Goal: Task Accomplishment & Management: Complete application form

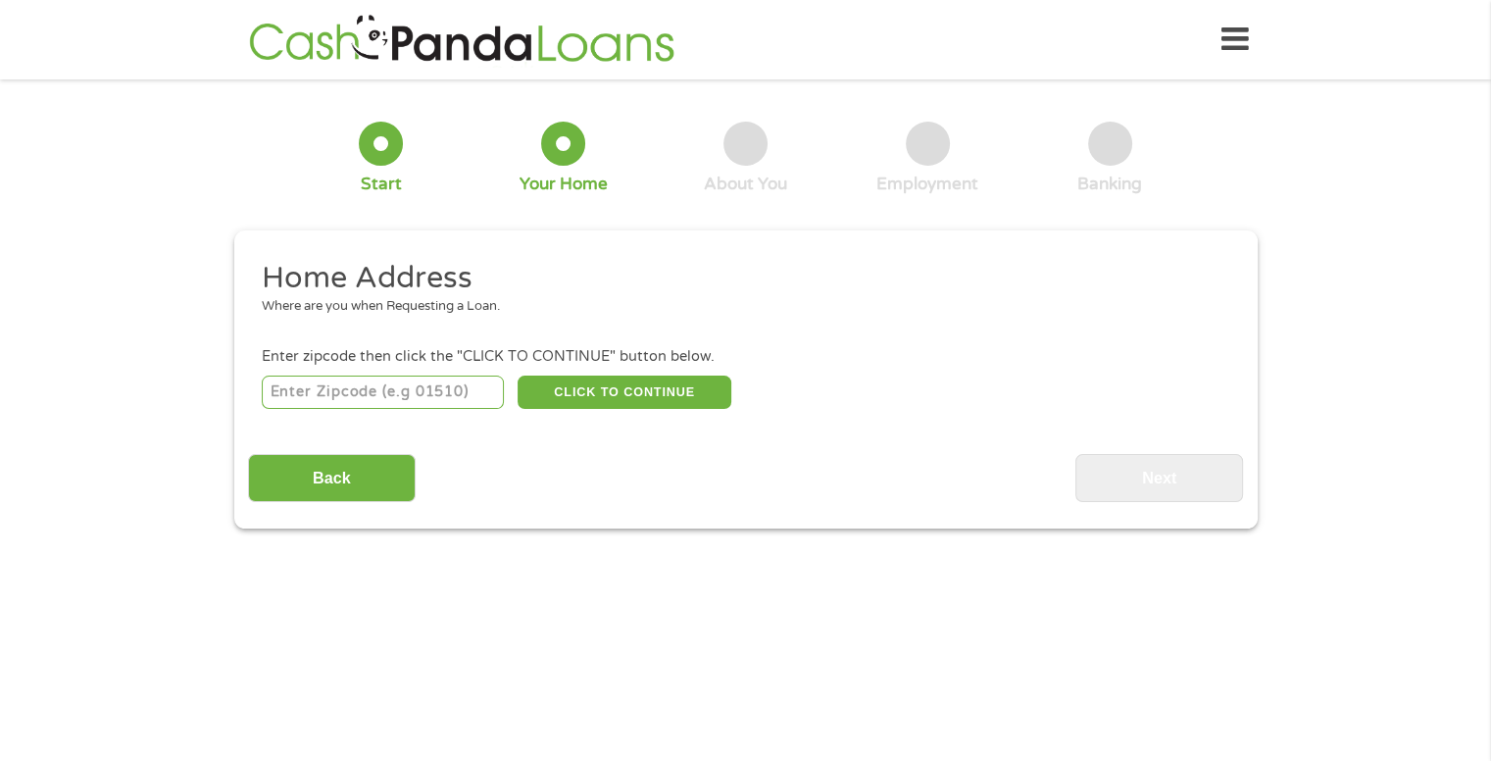
click at [438, 404] on input "number" at bounding box center [383, 391] width 242 height 33
type input "35079"
click at [349, 480] on input "Back" at bounding box center [332, 478] width 168 height 48
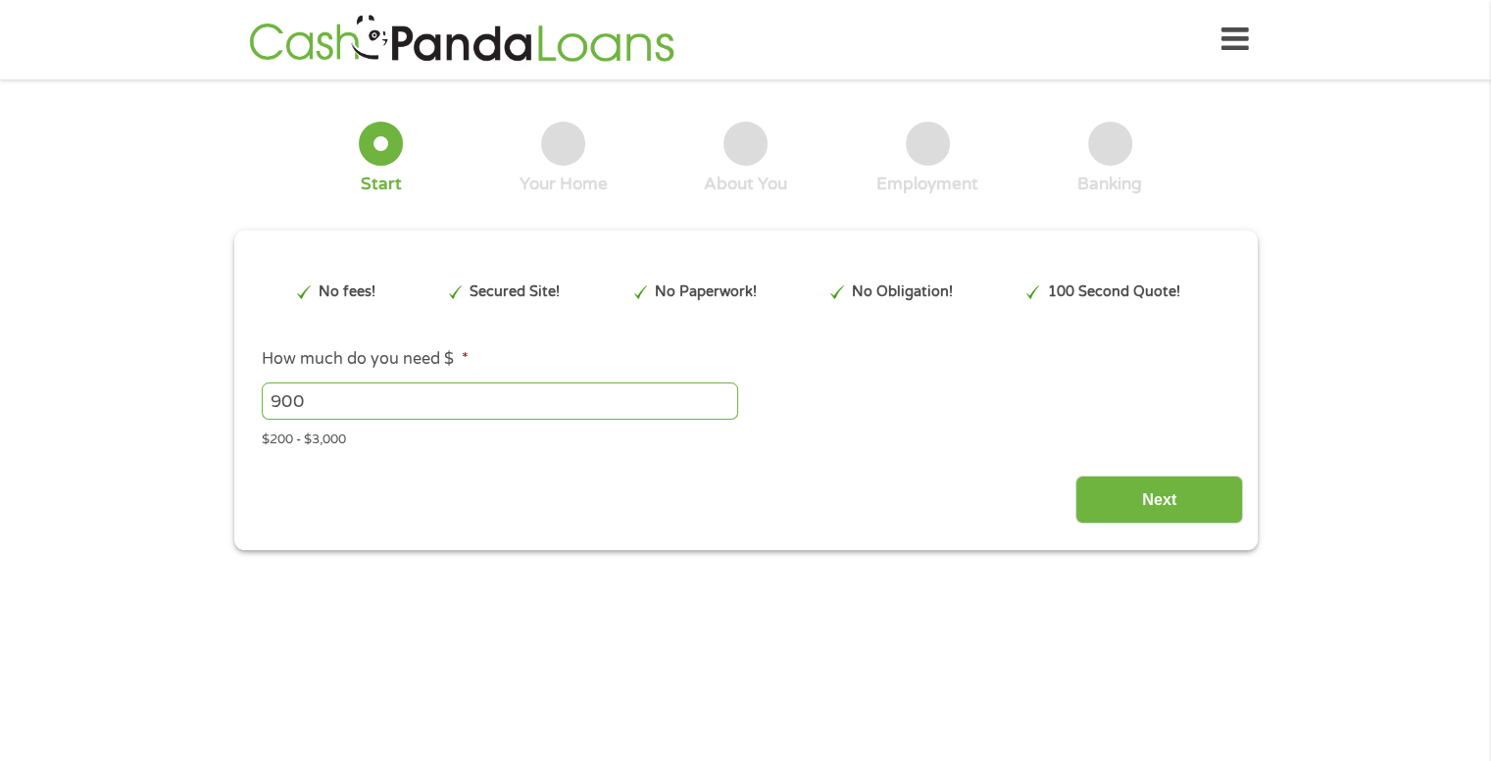
scroll to position [8, 8]
click at [1156, 485] on input "Next" at bounding box center [1159, 499] width 168 height 48
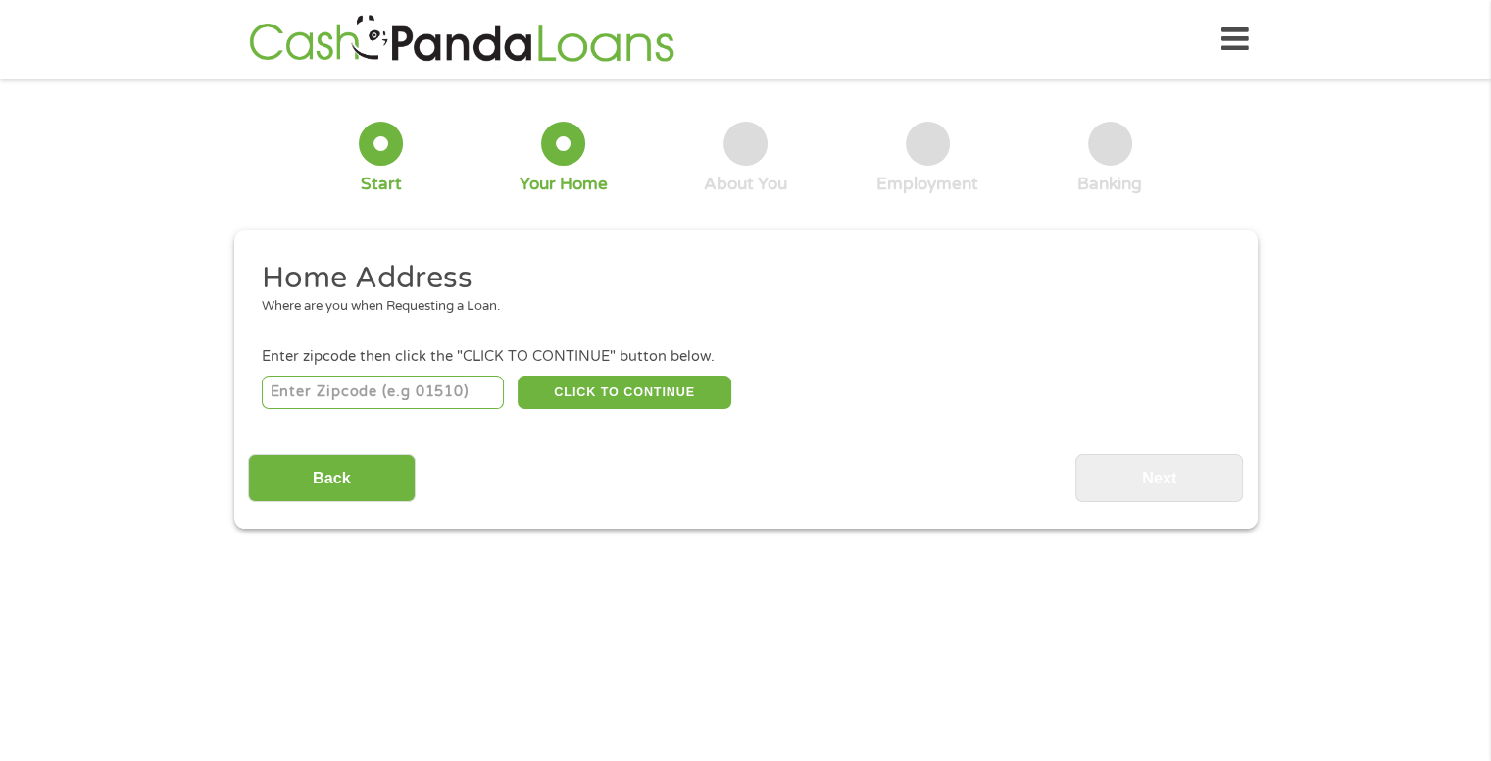
click at [406, 393] on input "number" at bounding box center [383, 391] width 242 height 33
type input "35079"
click at [619, 381] on button "CLICK TO CONTINUE" at bounding box center [625, 391] width 214 height 33
type input "35079"
type input "[PERSON_NAME]"
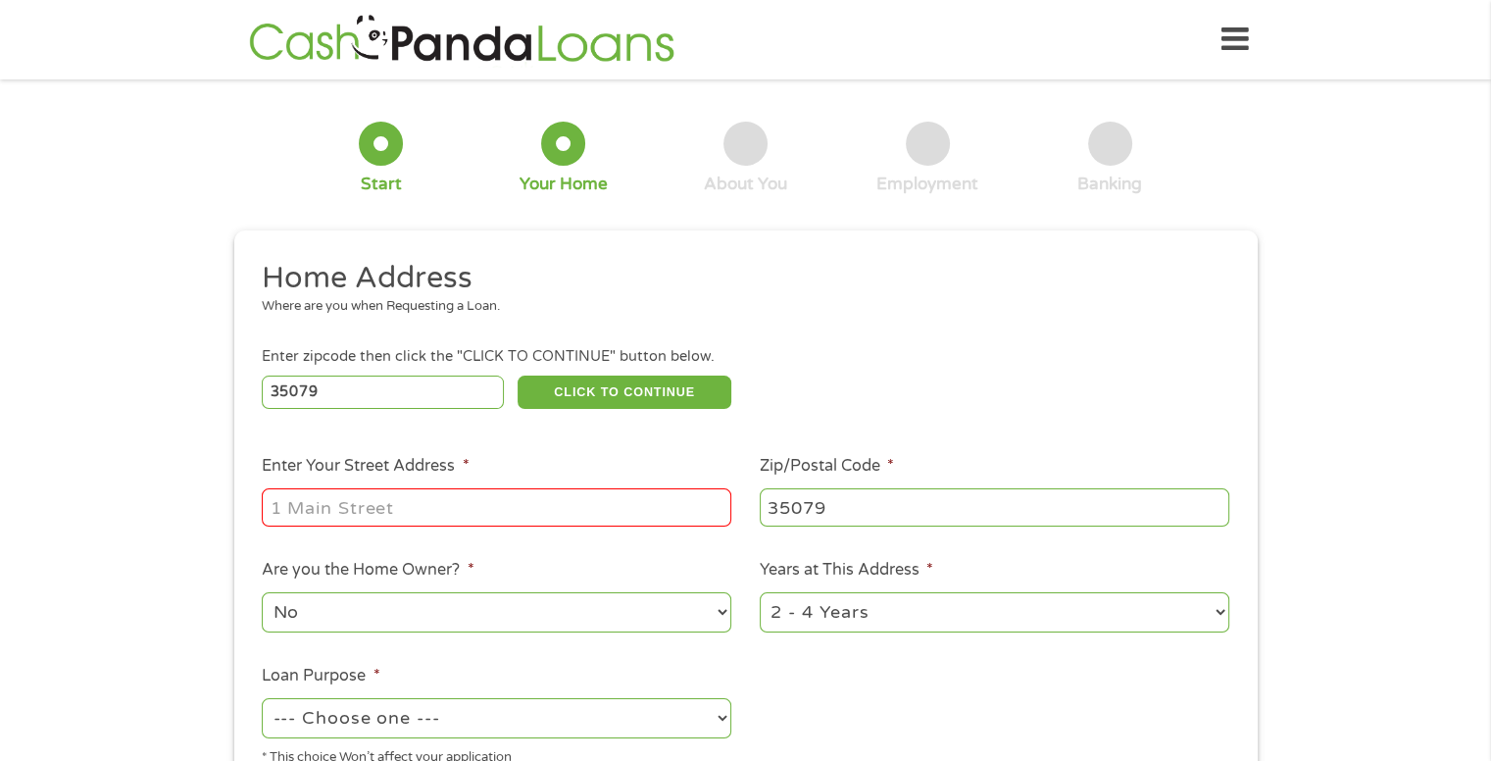
click at [574, 523] on input "Enter Your Street Address *" at bounding box center [497, 506] width 470 height 37
type input "1"
click at [542, 513] on input "130 lake nola" at bounding box center [497, 506] width 470 height 37
type input "130 lake Nola"
click at [433, 621] on select "No Yes" at bounding box center [497, 612] width 470 height 40
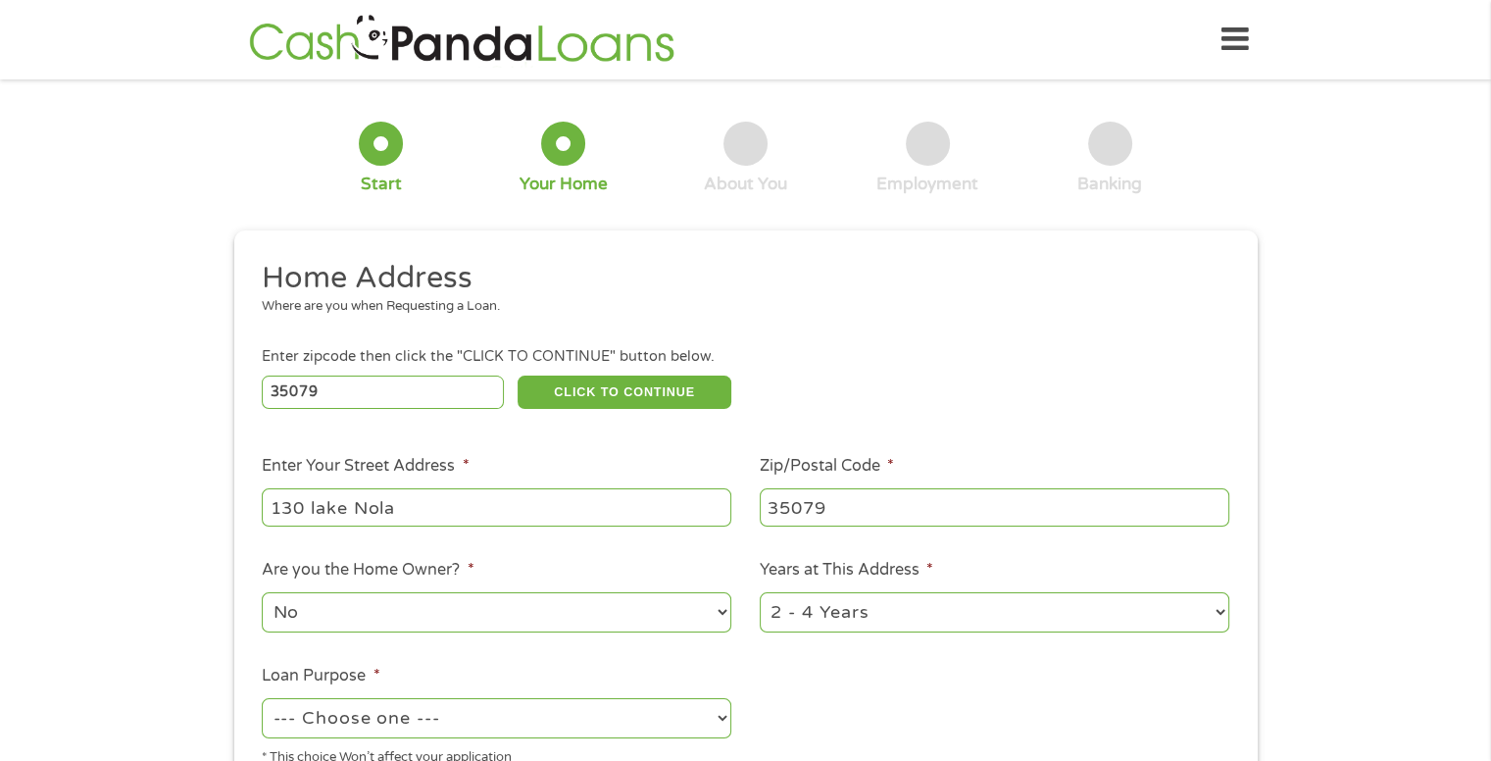
select select "yes"
click at [262, 594] on select "No Yes" at bounding box center [497, 612] width 470 height 40
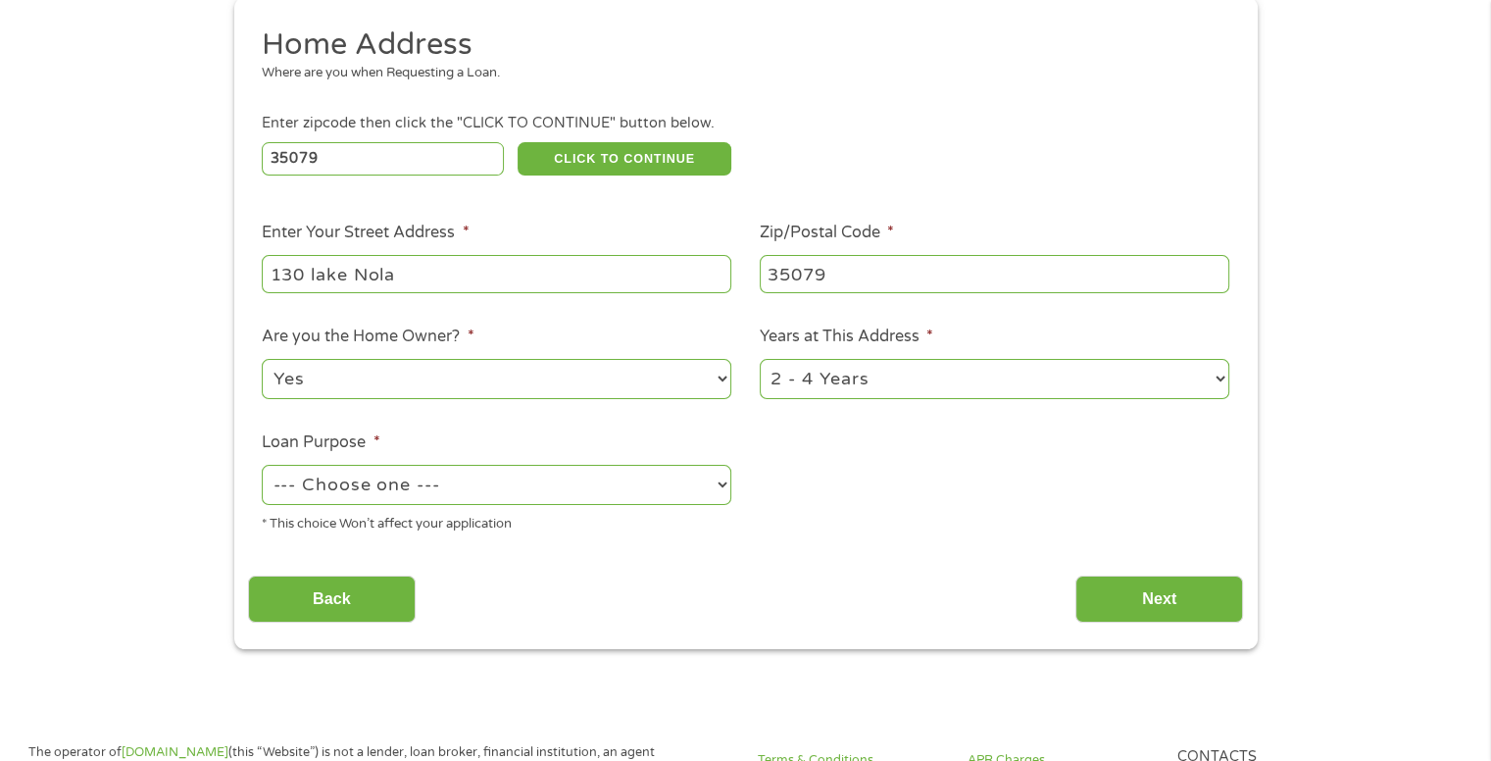
scroll to position [261, 0]
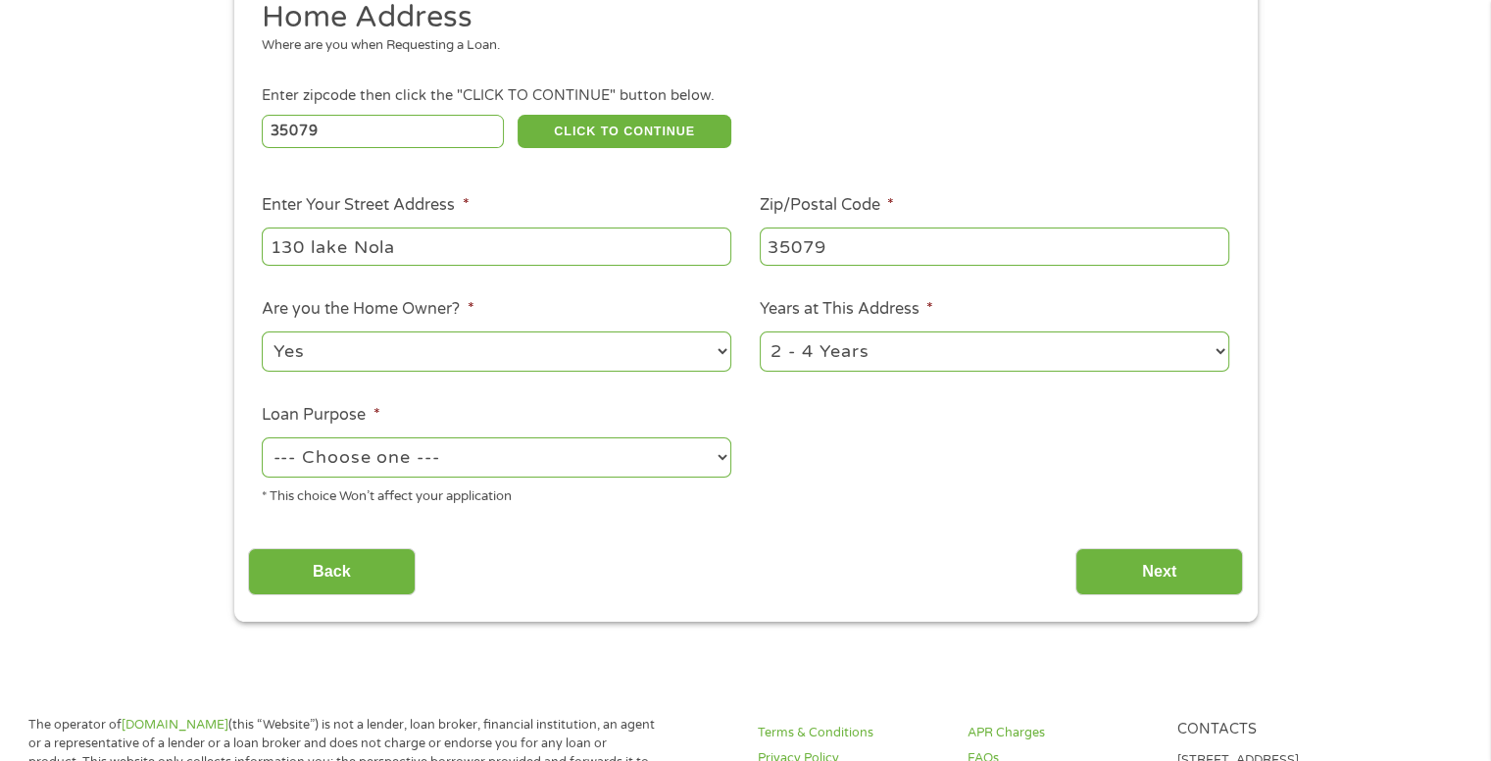
click at [706, 455] on select "--- Choose one --- Pay Bills Debt Consolidation Home Improvement Major Purchase…" at bounding box center [497, 457] width 470 height 40
click at [560, 751] on p "The operator of [DOMAIN_NAME] (this “Website”) is not a lender, loan broker, fi…" at bounding box center [342, 762] width 629 height 92
click at [655, 457] on select "--- Choose one --- Pay Bills Debt Consolidation Home Improvement Major Purchase…" at bounding box center [497, 457] width 470 height 40
select select "other"
click at [262, 439] on select "--- Choose one --- Pay Bills Debt Consolidation Home Improvement Major Purchase…" at bounding box center [497, 457] width 470 height 40
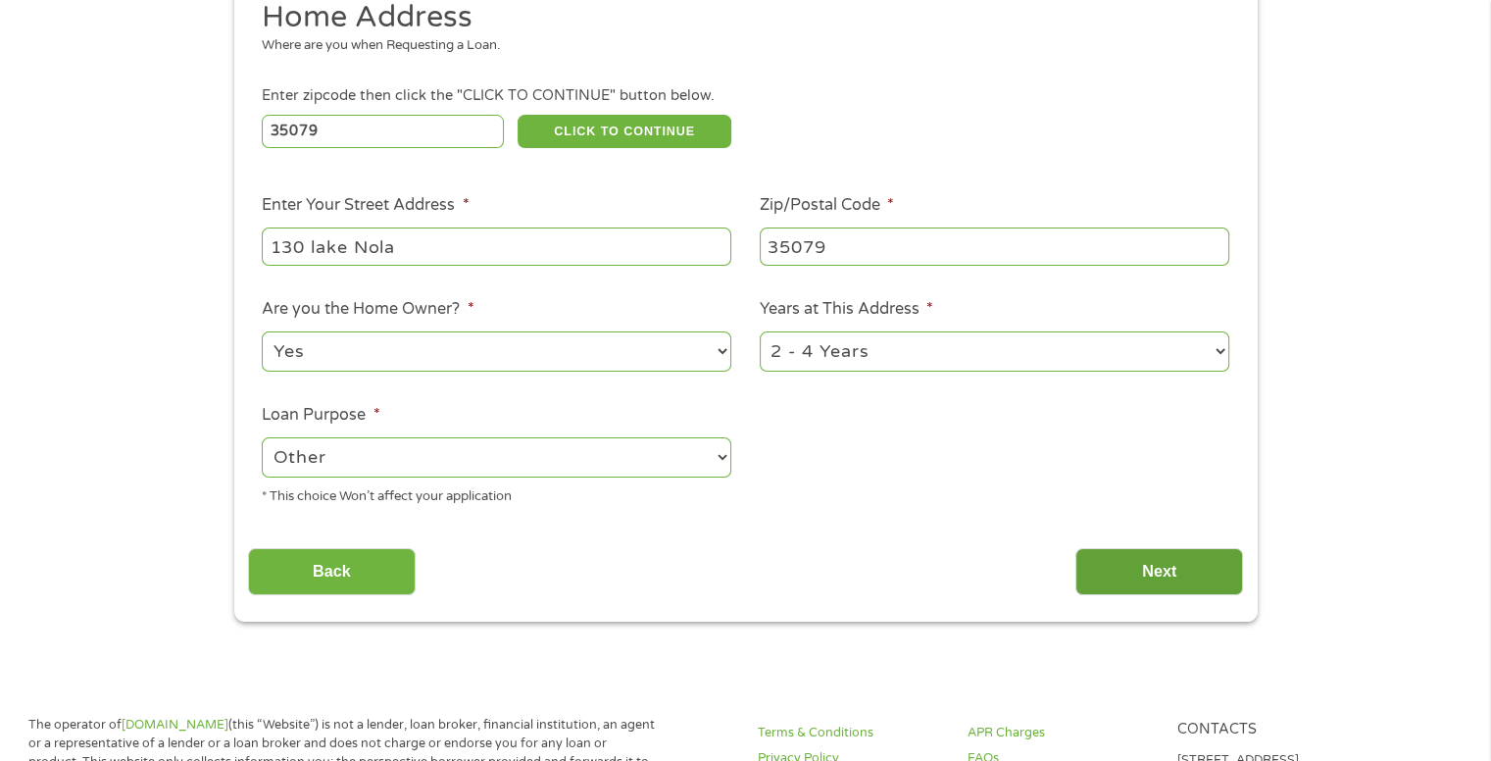
click at [1184, 569] on input "Next" at bounding box center [1159, 572] width 168 height 48
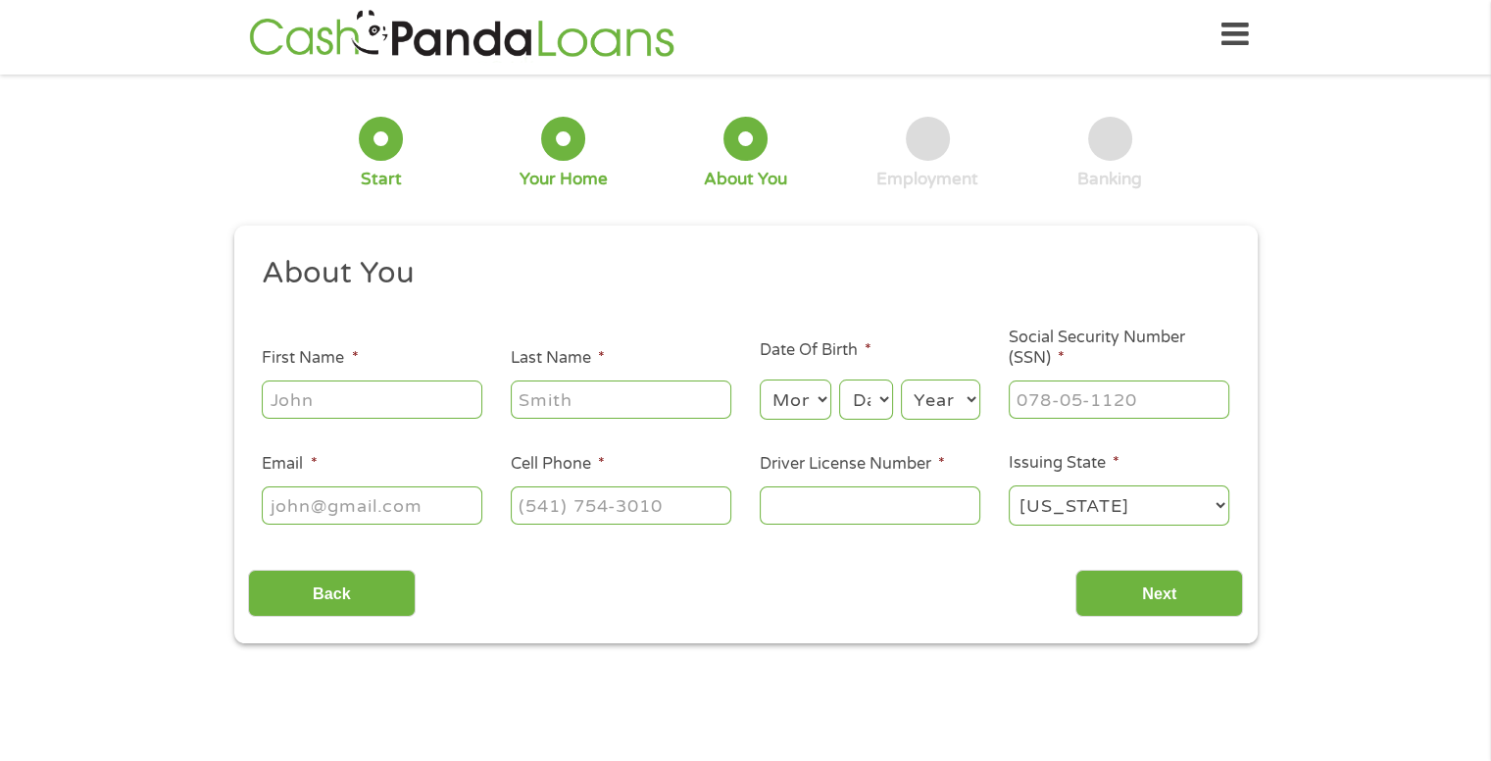
scroll to position [0, 0]
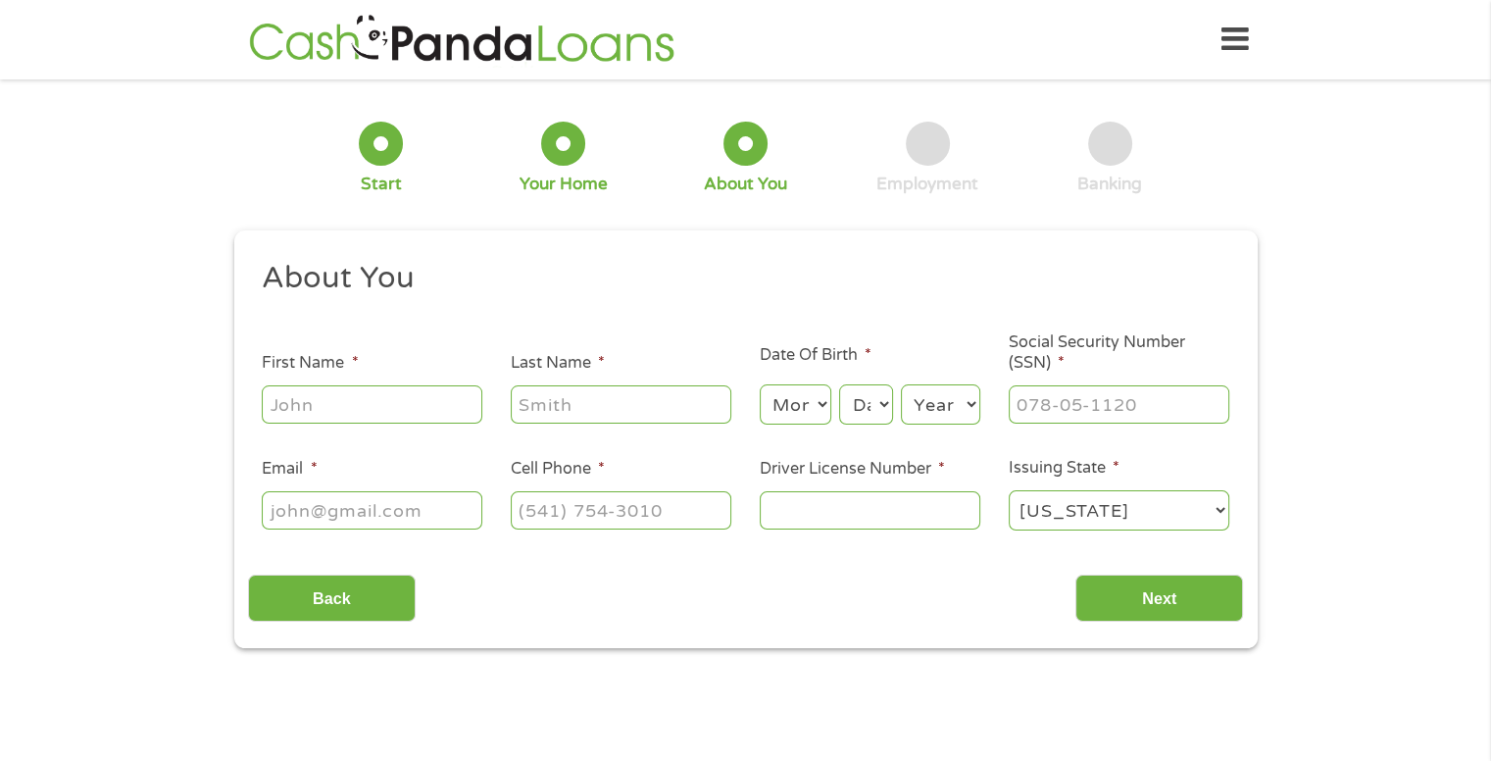
click at [311, 405] on input "First Name *" at bounding box center [372, 403] width 221 height 37
type input "jayci"
type input "[PERSON_NAME]"
click at [785, 400] on select "Month 1 2 3 4 5 6 7 8 9 10 11 12" at bounding box center [796, 404] width 72 height 40
select select "4"
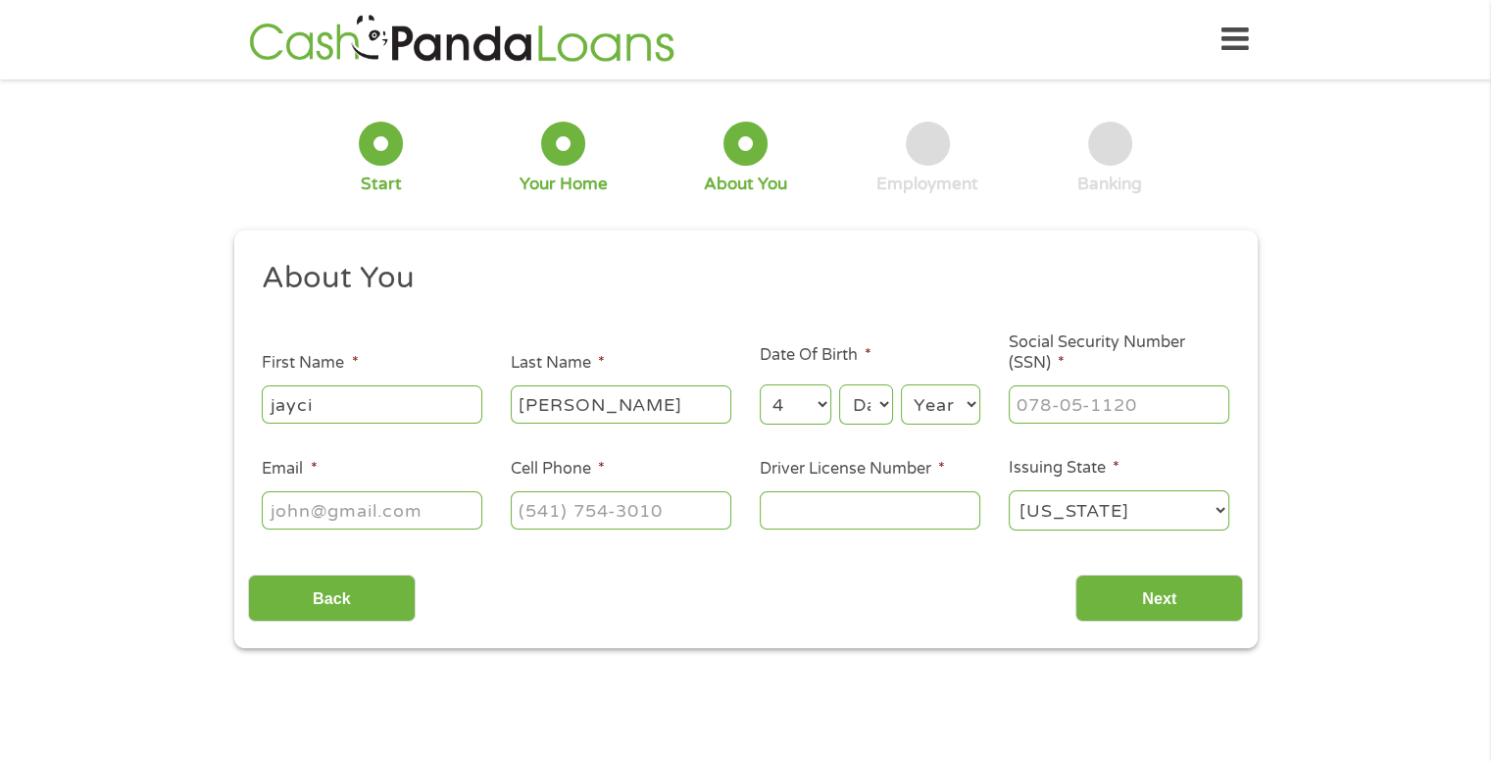
click at [760, 385] on select "Month 1 2 3 4 5 6 7 8 9 10 11 12" at bounding box center [796, 404] width 72 height 40
click at [851, 410] on select "Day 1 2 3 4 5 6 7 8 9 10 11 12 13 14 15 16 17 18 19 20 21 22 23 24 25 26 27 28 …" at bounding box center [865, 404] width 53 height 40
select select "2"
click at [839, 385] on select "Day 1 2 3 4 5 6 7 8 9 10 11 12 13 14 15 16 17 18 19 20 21 22 23 24 25 26 27 28 …" at bounding box center [865, 404] width 53 height 40
click at [961, 424] on div "Year Year [DATE] 2006 2005 2004 2003 2002 2001 2000 1999 1998 1997 1996 1995 19…" at bounding box center [940, 404] width 79 height 47
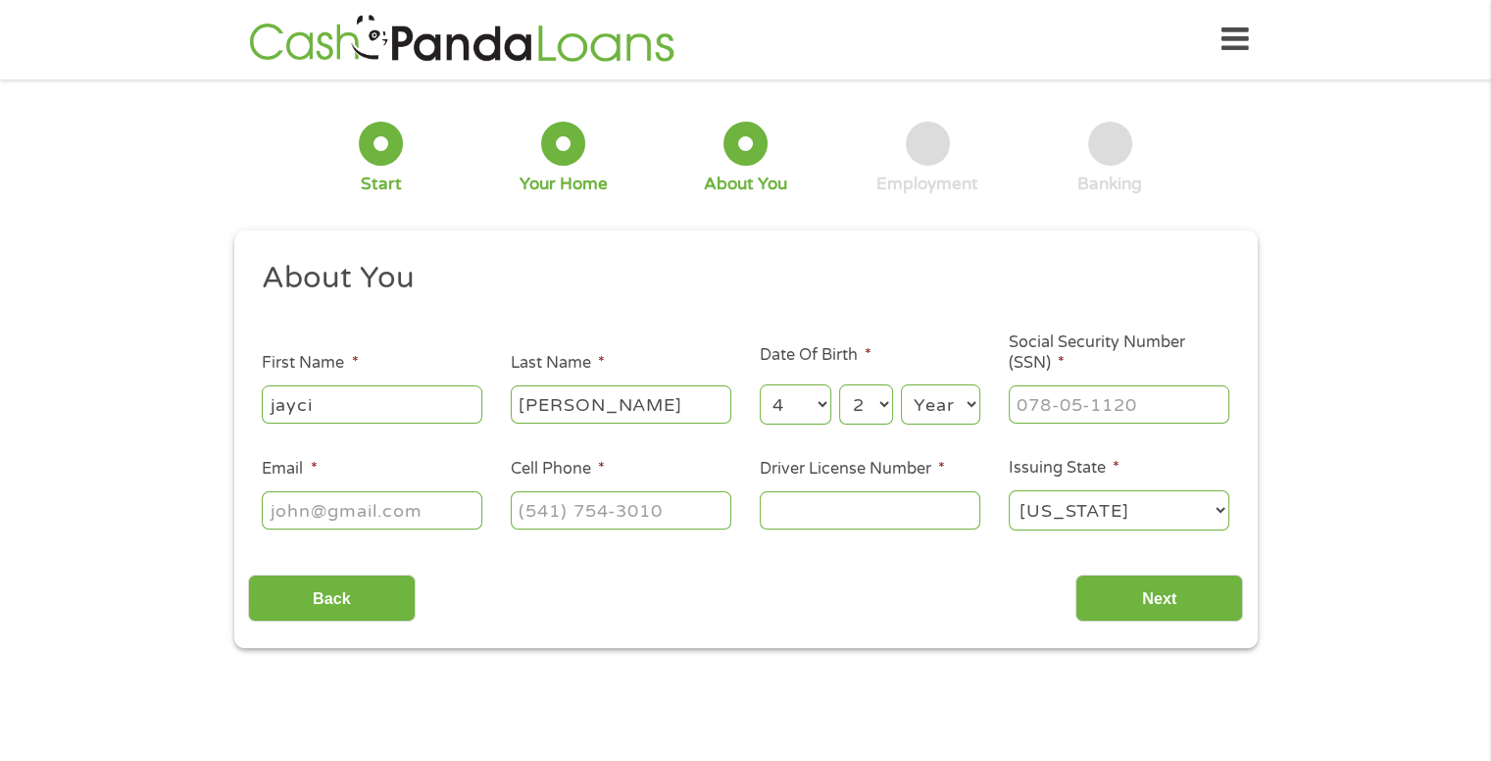
click at [961, 412] on select "Year [DATE] 2006 2005 2004 2003 2002 2001 2000 1999 1998 1997 1996 1995 1994 19…" at bounding box center [940, 404] width 79 height 40
select select "1979"
click at [1052, 404] on input "___-__-____" at bounding box center [1119, 403] width 221 height 37
type input "493-84-6001"
click at [413, 515] on input "Email *" at bounding box center [372, 509] width 221 height 37
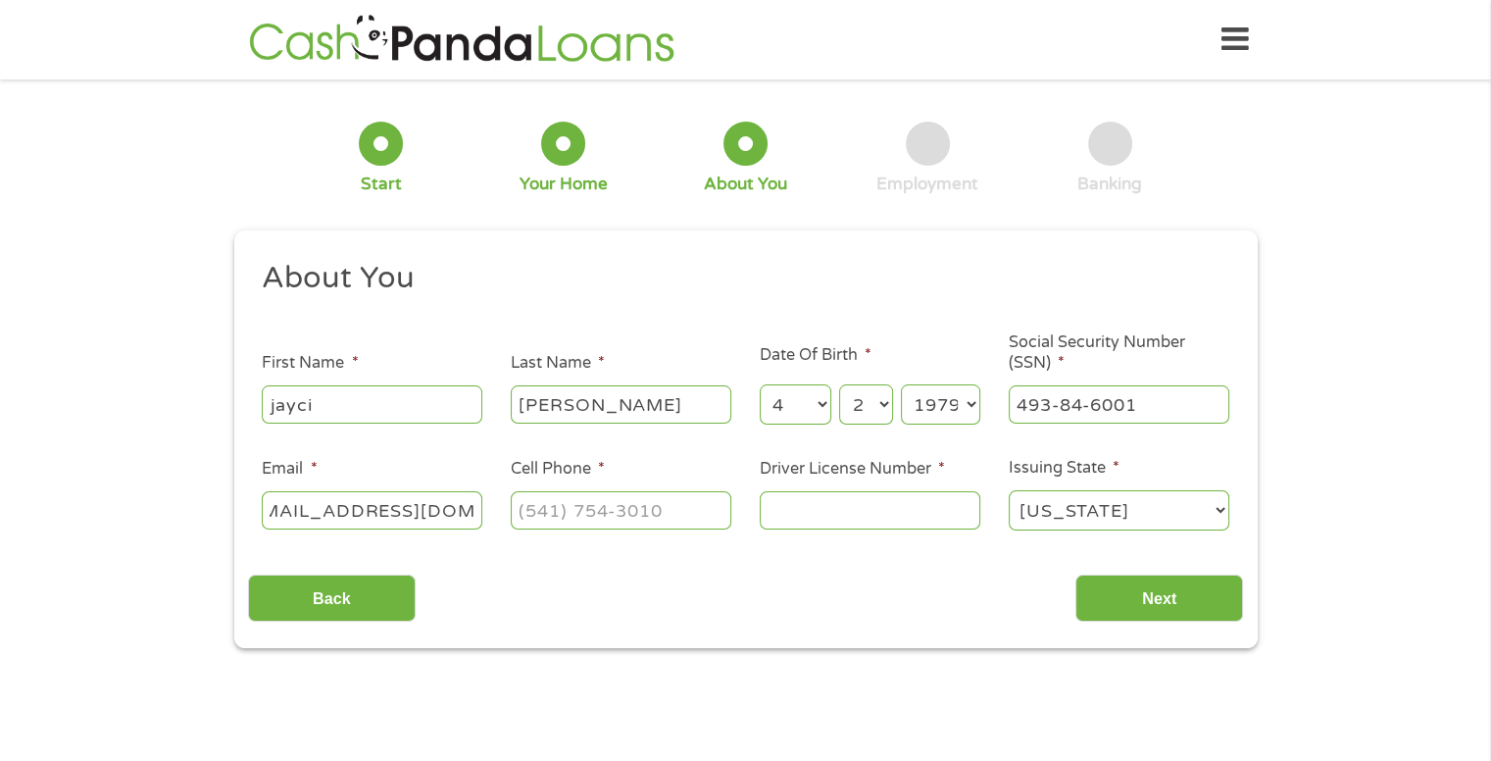
scroll to position [0, 49]
type input "[EMAIL_ADDRESS][DOMAIN_NAME]"
click at [589, 528] on input "(___) ___-____" at bounding box center [621, 509] width 221 height 37
type input "[PHONE_NUMBER]"
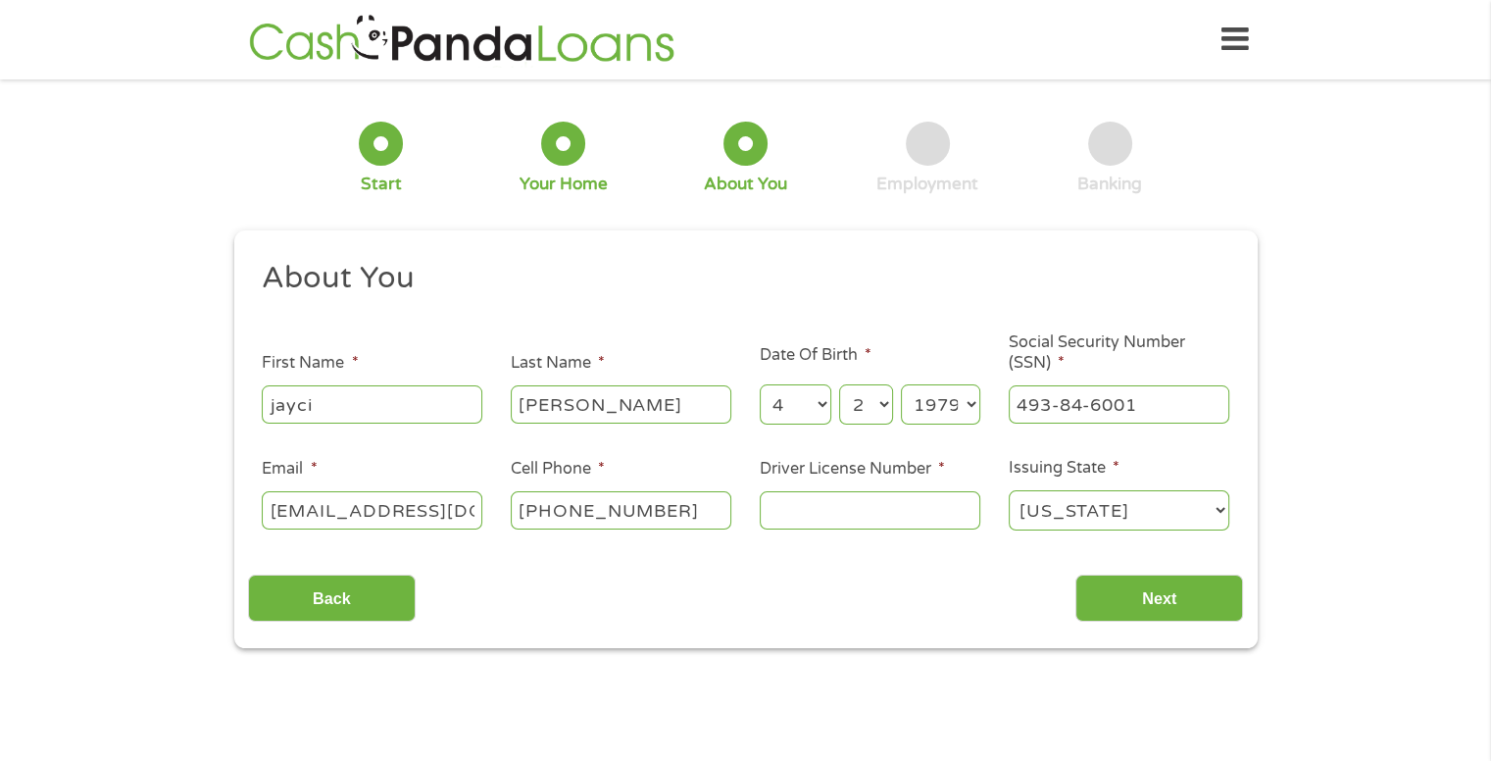
click at [808, 517] on input "Driver License Number *" at bounding box center [870, 509] width 221 height 37
type input "10897658"
click at [1162, 613] on input "Next" at bounding box center [1159, 598] width 168 height 48
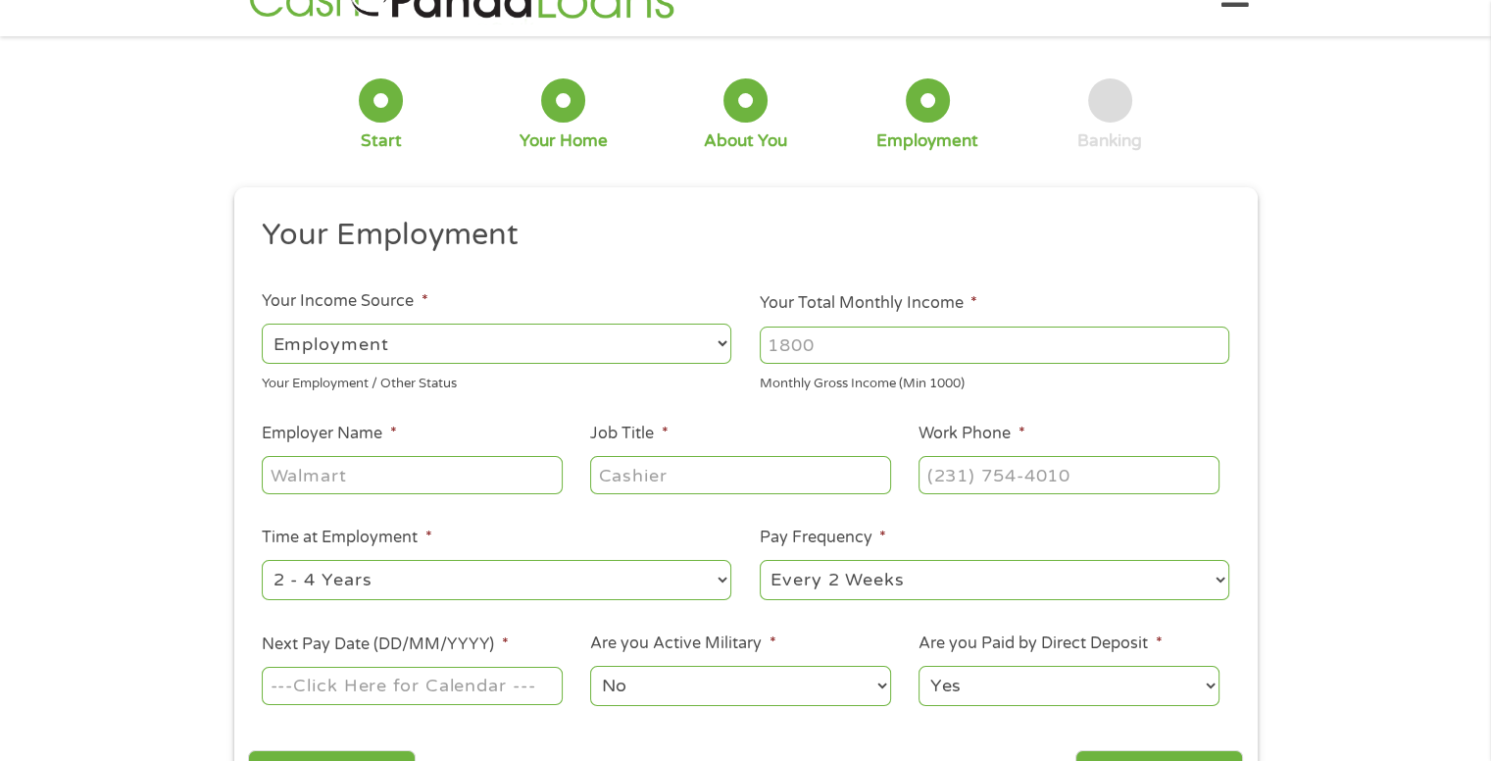
scroll to position [65, 0]
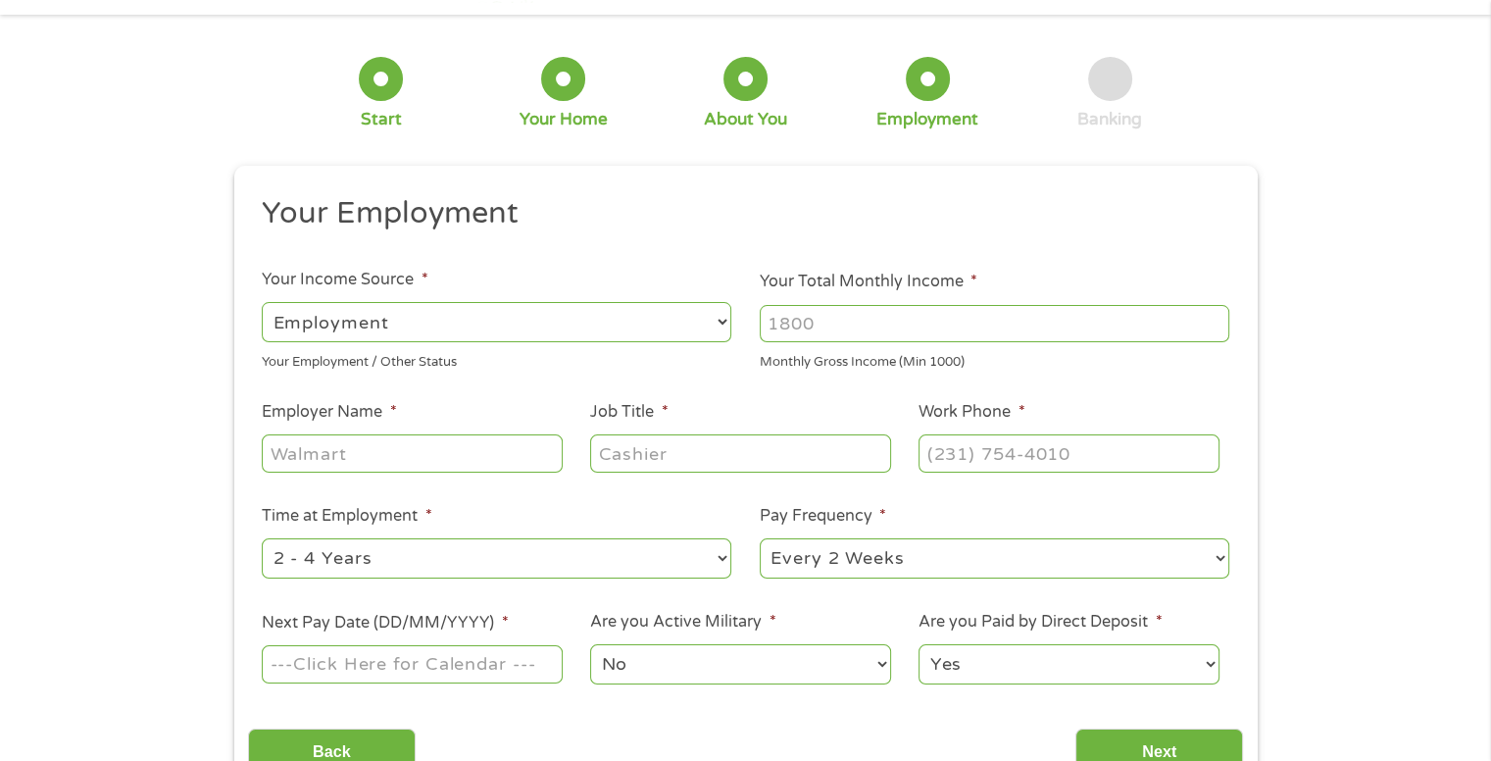
click at [707, 326] on select "--- Choose one --- Employment [DEMOGRAPHIC_DATA] Benefits" at bounding box center [497, 322] width 470 height 40
select select "benefits"
click at [262, 302] on select "--- Choose one --- Employment [DEMOGRAPHIC_DATA] Benefits" at bounding box center [497, 322] width 470 height 40
type input "Other"
type input "[PHONE_NUMBER]"
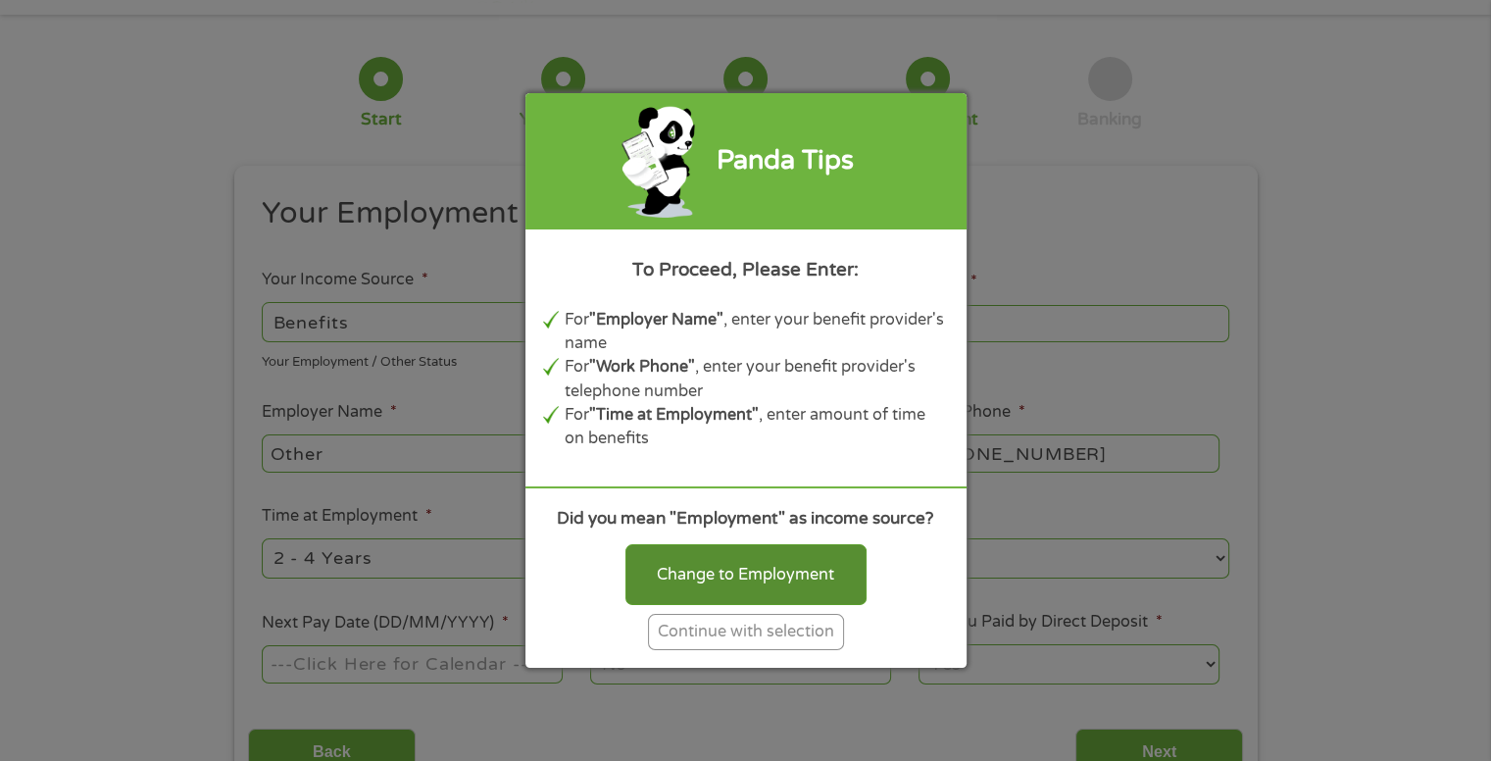
click at [777, 558] on div "Change to Employment" at bounding box center [745, 574] width 241 height 61
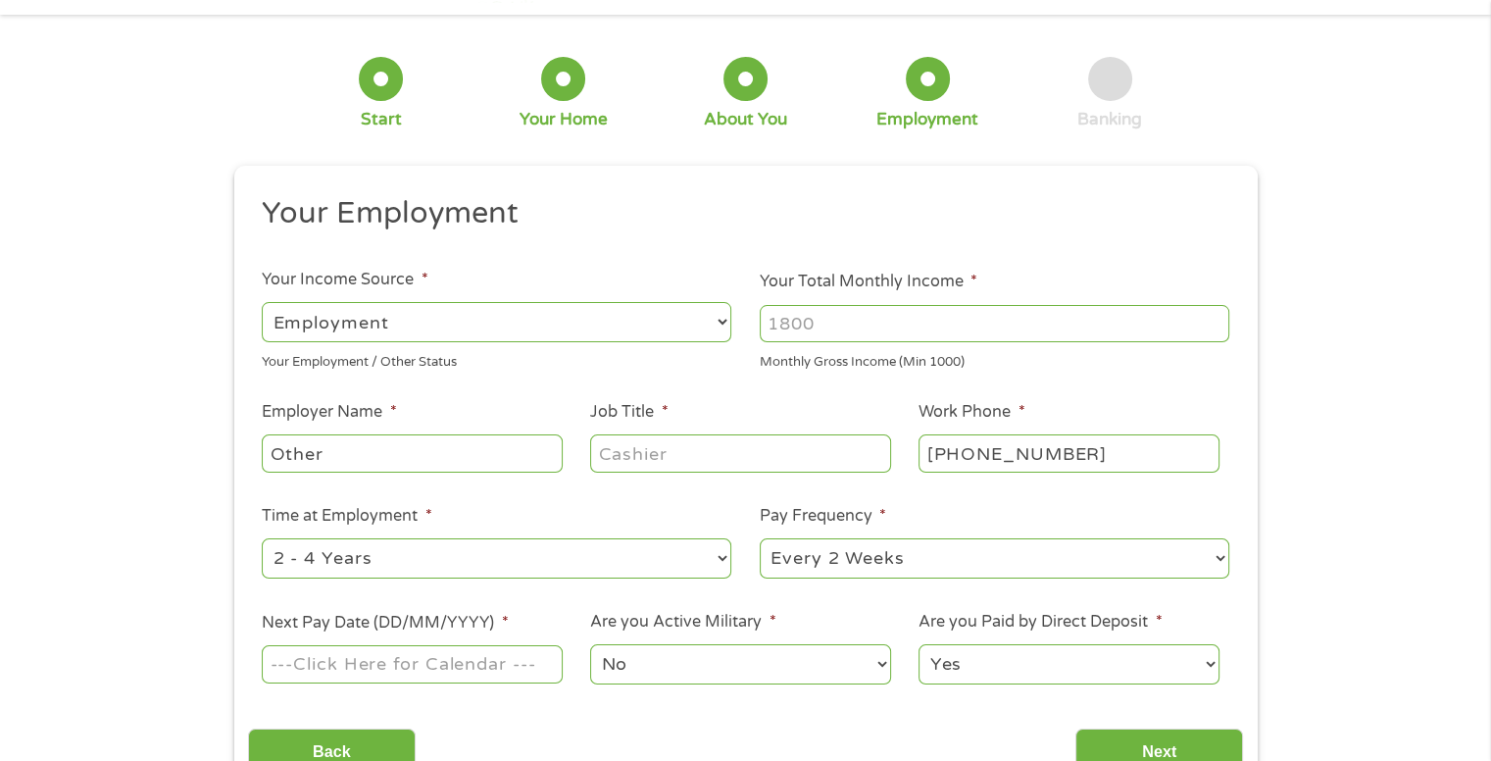
click at [693, 322] on select "--- Choose one --- Employment [DEMOGRAPHIC_DATA] Benefits" at bounding box center [497, 322] width 470 height 40
select select "benefits"
click at [262, 302] on select "--- Choose one --- Employment [DEMOGRAPHIC_DATA] Benefits" at bounding box center [497, 322] width 470 height 40
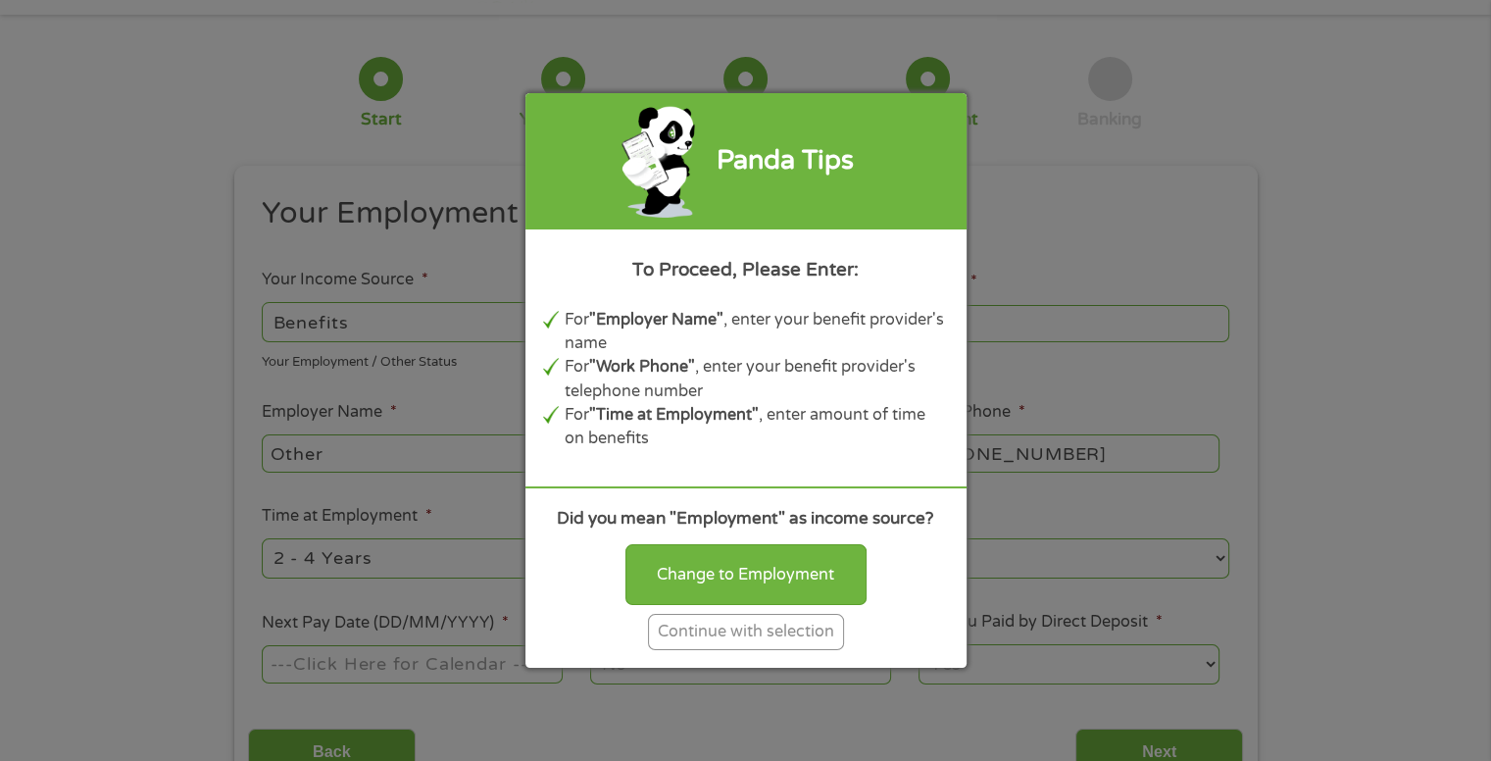
click at [741, 635] on div "Continue with selection" at bounding box center [746, 632] width 196 height 36
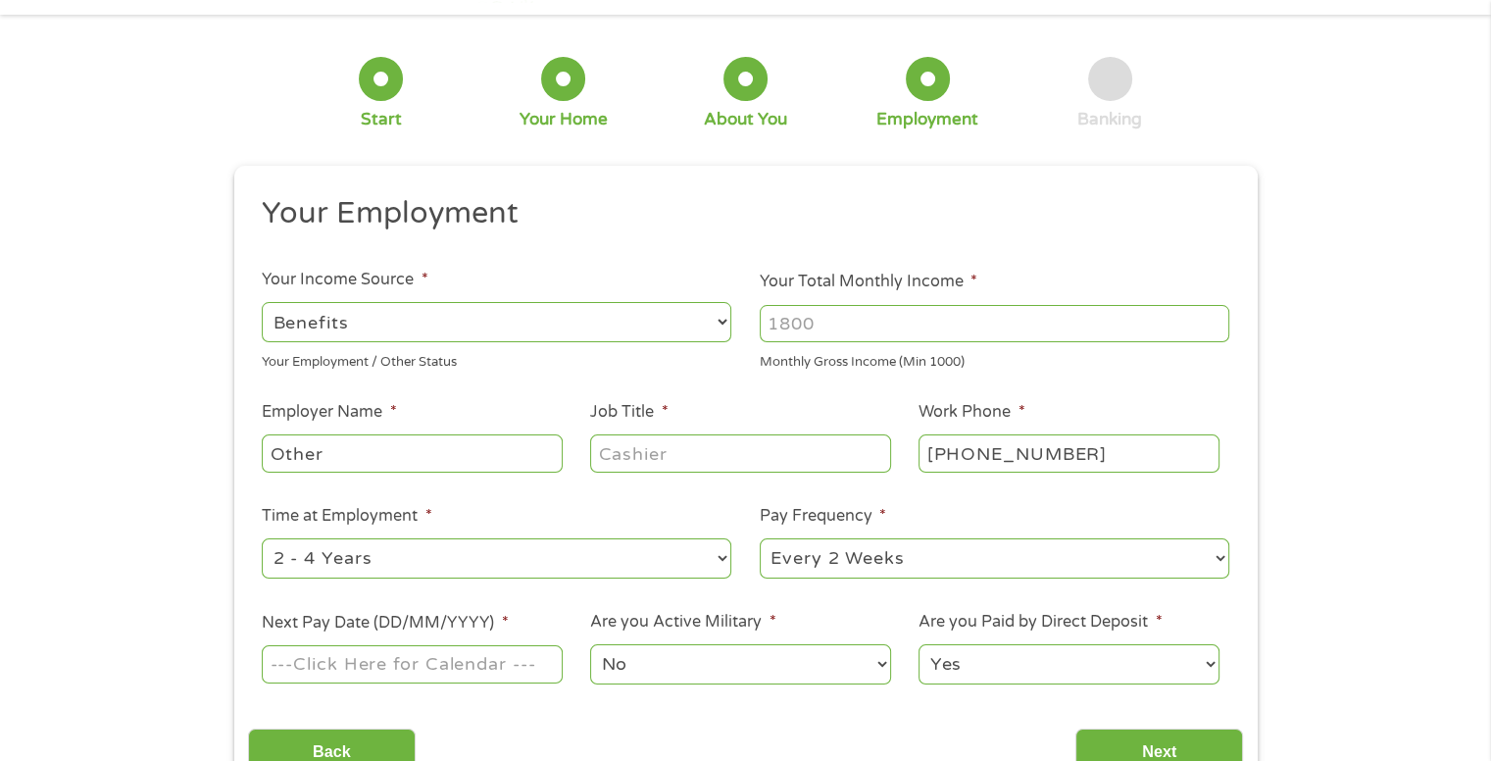
click at [835, 344] on div at bounding box center [995, 323] width 470 height 45
click at [839, 324] on input "Your Total Monthly Income *" at bounding box center [995, 323] width 470 height 37
type input "817"
click at [358, 459] on input "Other" at bounding box center [412, 452] width 300 height 37
type input "O"
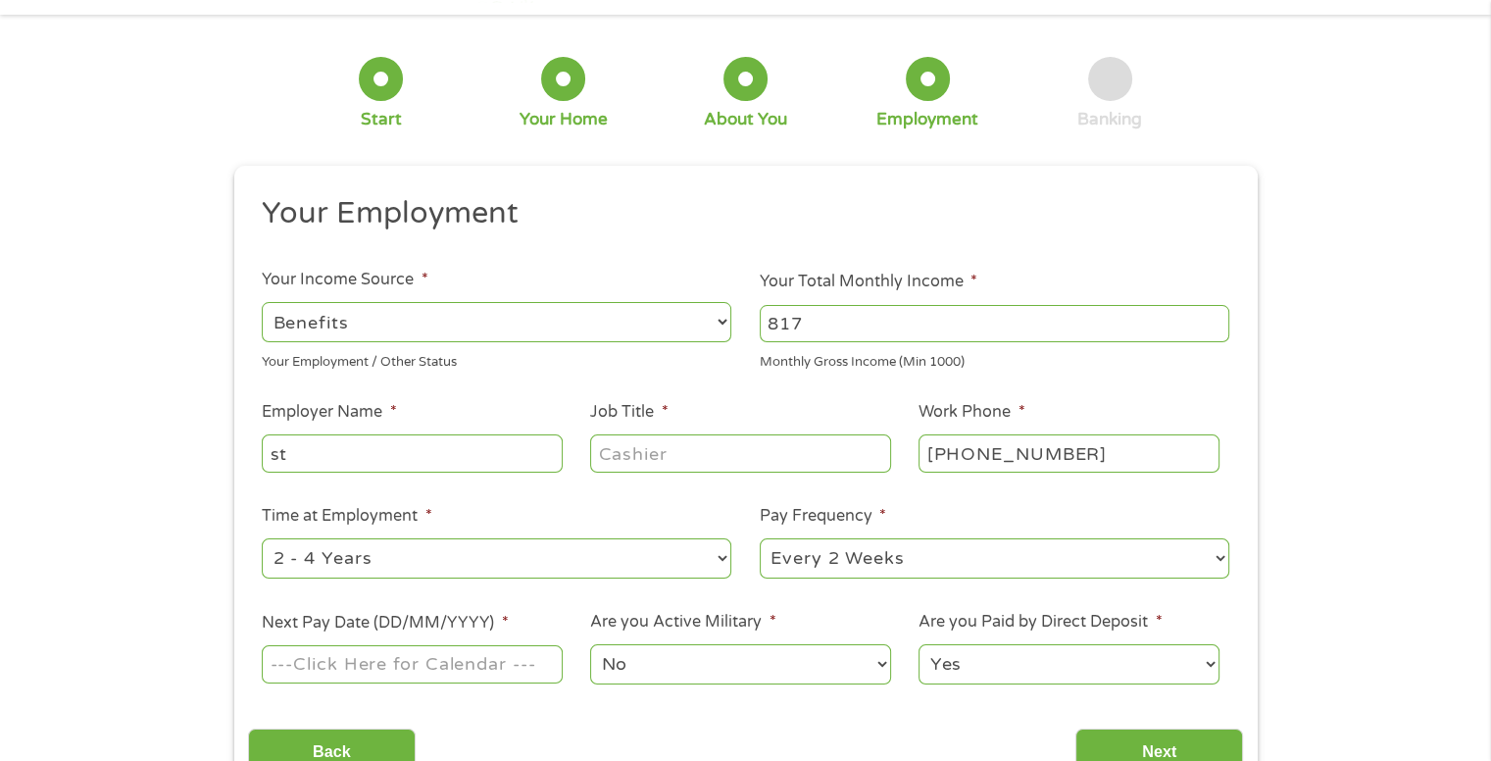
type input "s"
type input "homemaker"
click at [475, 560] on select "--- Choose one --- 1 Year or less 1 - 2 Years 2 - 4 Years Over 4 Years" at bounding box center [497, 558] width 470 height 40
select select "60months"
click at [262, 538] on select "--- Choose one --- 1 Year or less 1 - 2 Years 2 - 4 Years Over 4 Years" at bounding box center [497, 558] width 470 height 40
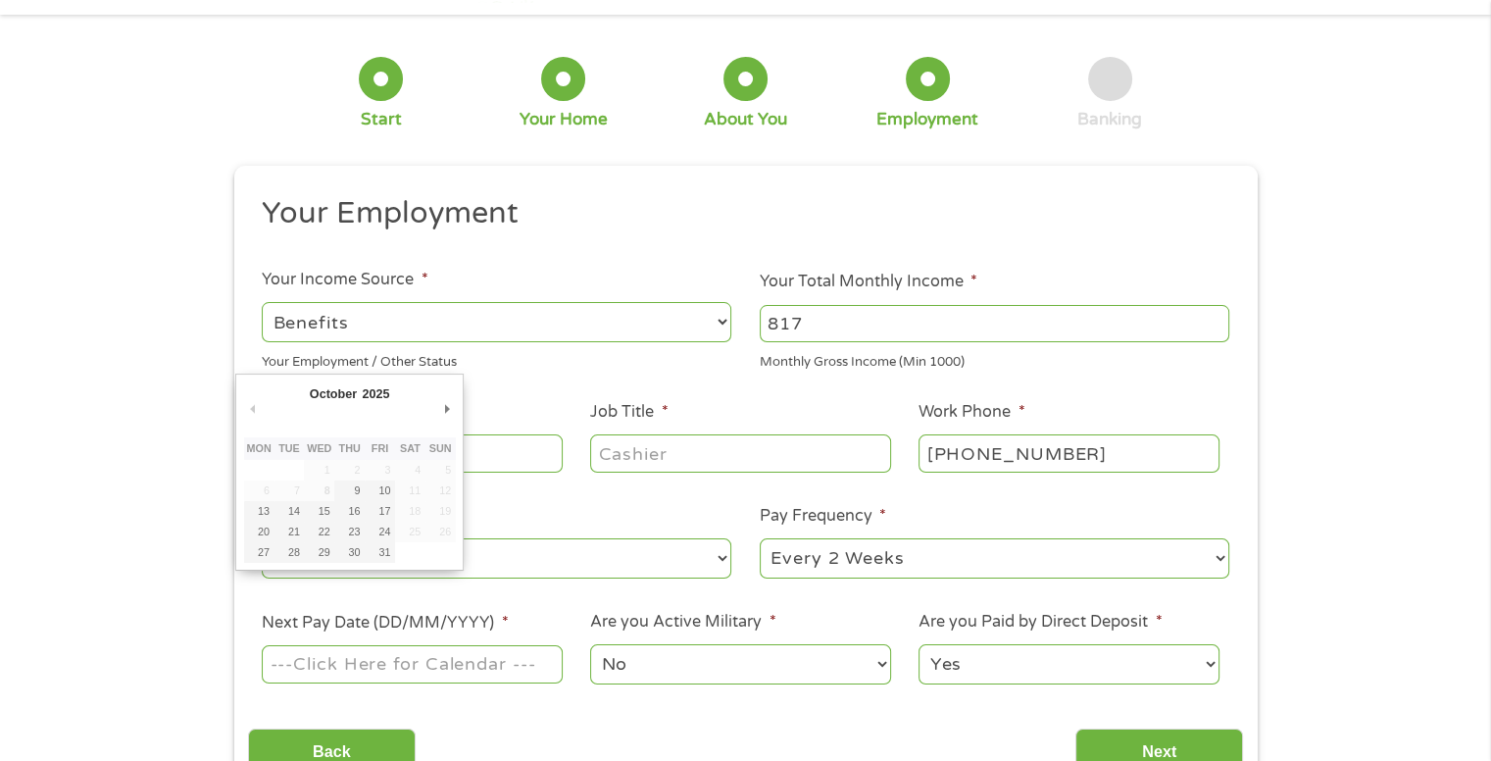
click at [502, 669] on input "Next Pay Date (DD/MM/YYYY) *" at bounding box center [412, 663] width 300 height 37
type input "[DATE]"
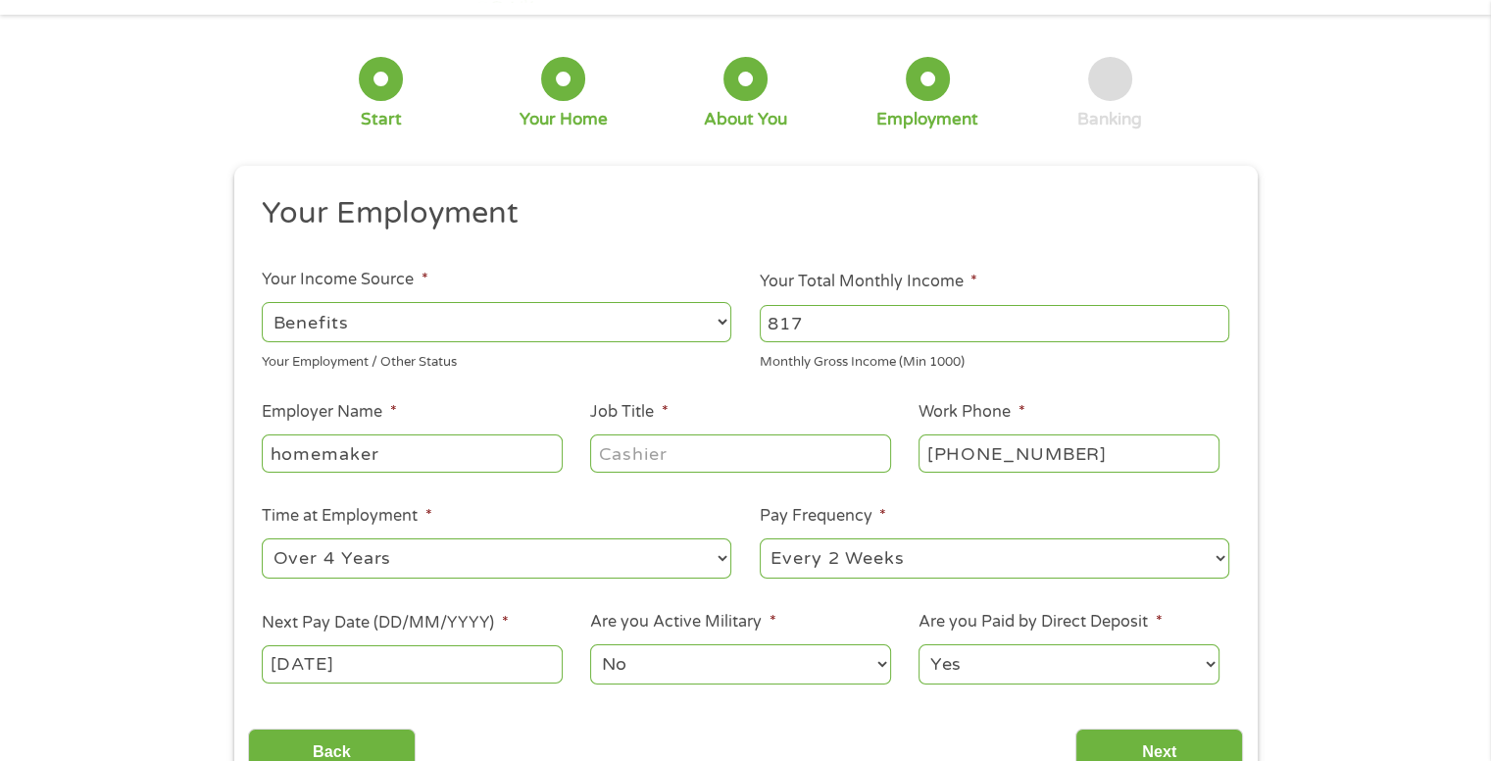
click at [1222, 564] on select "--- Choose one --- Every 2 Weeks Every Week Monthly Semi-Monthly" at bounding box center [995, 558] width 470 height 40
select select "monthly"
click at [760, 538] on select "--- Choose one --- Every 2 Weeks Every Week Monthly Semi-Monthly" at bounding box center [995, 558] width 470 height 40
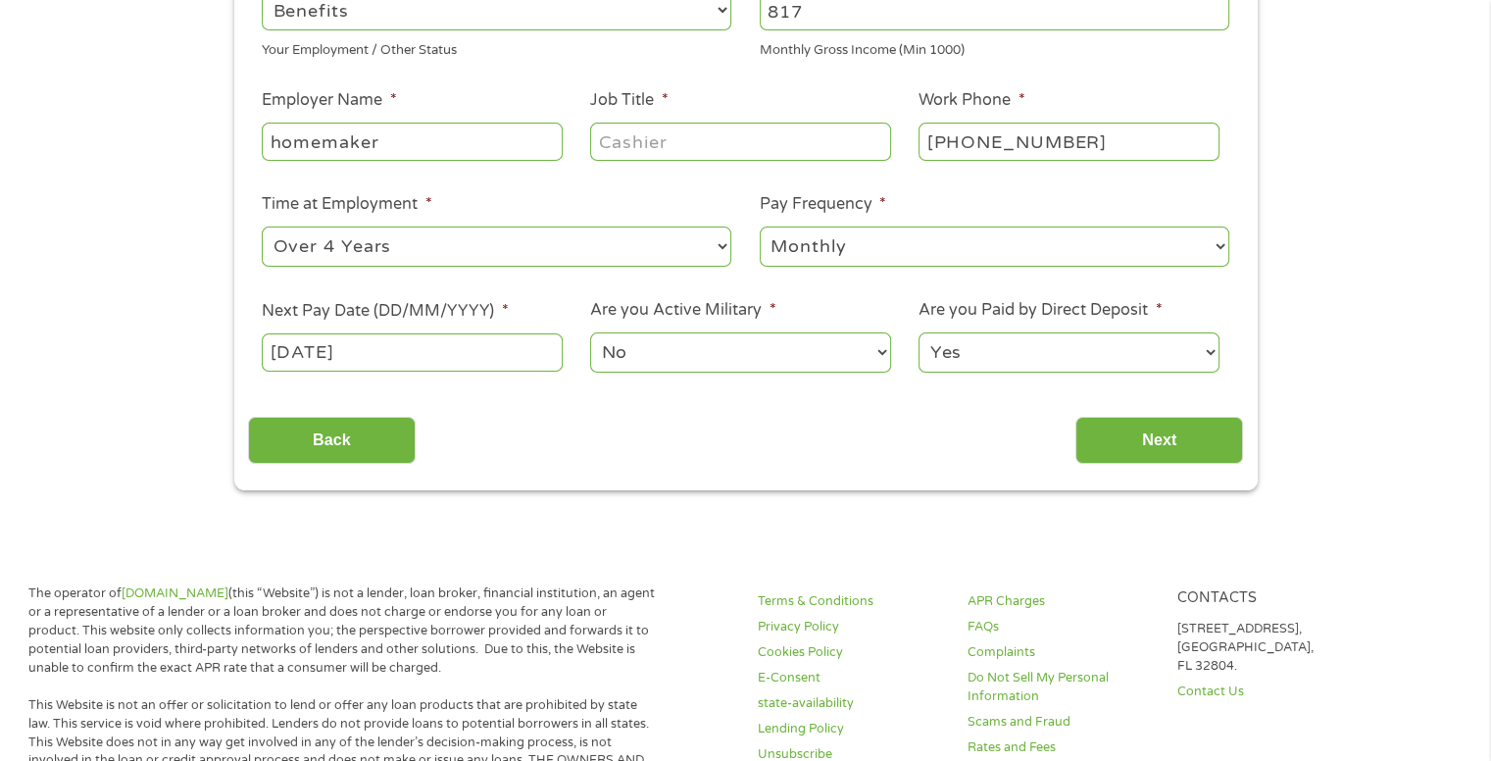
scroll to position [392, 0]
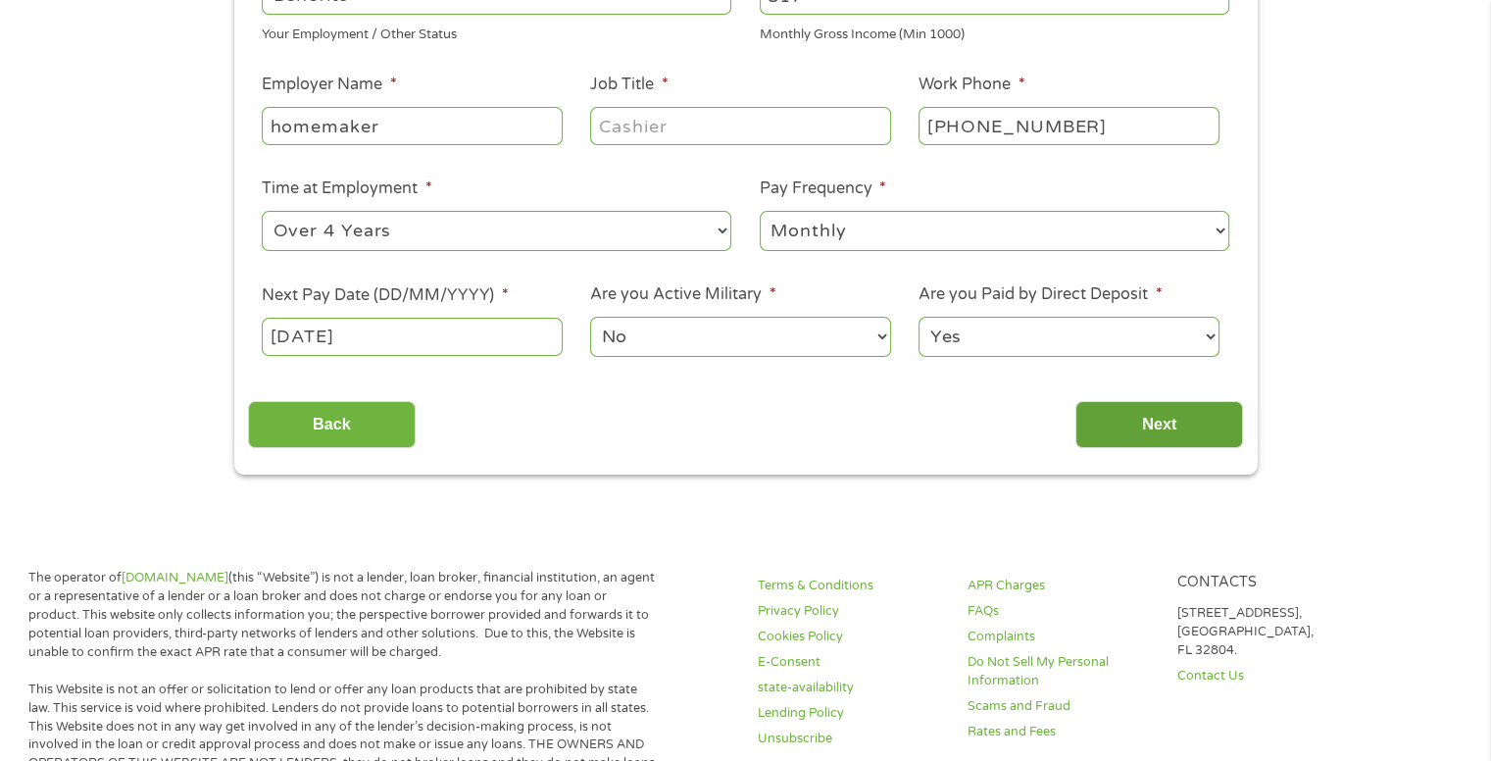
click at [1131, 414] on input "Next" at bounding box center [1159, 425] width 168 height 48
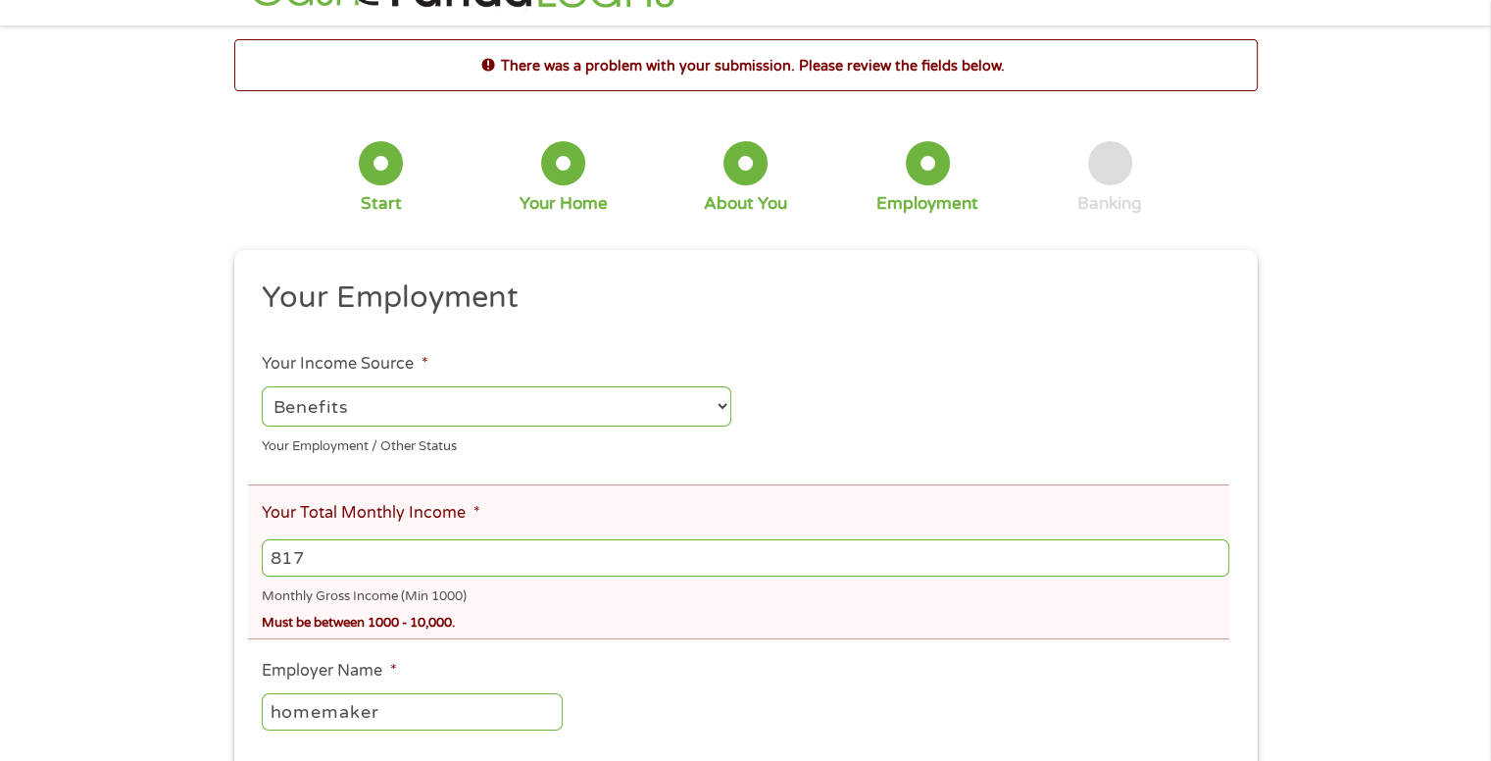
scroll to position [196, 0]
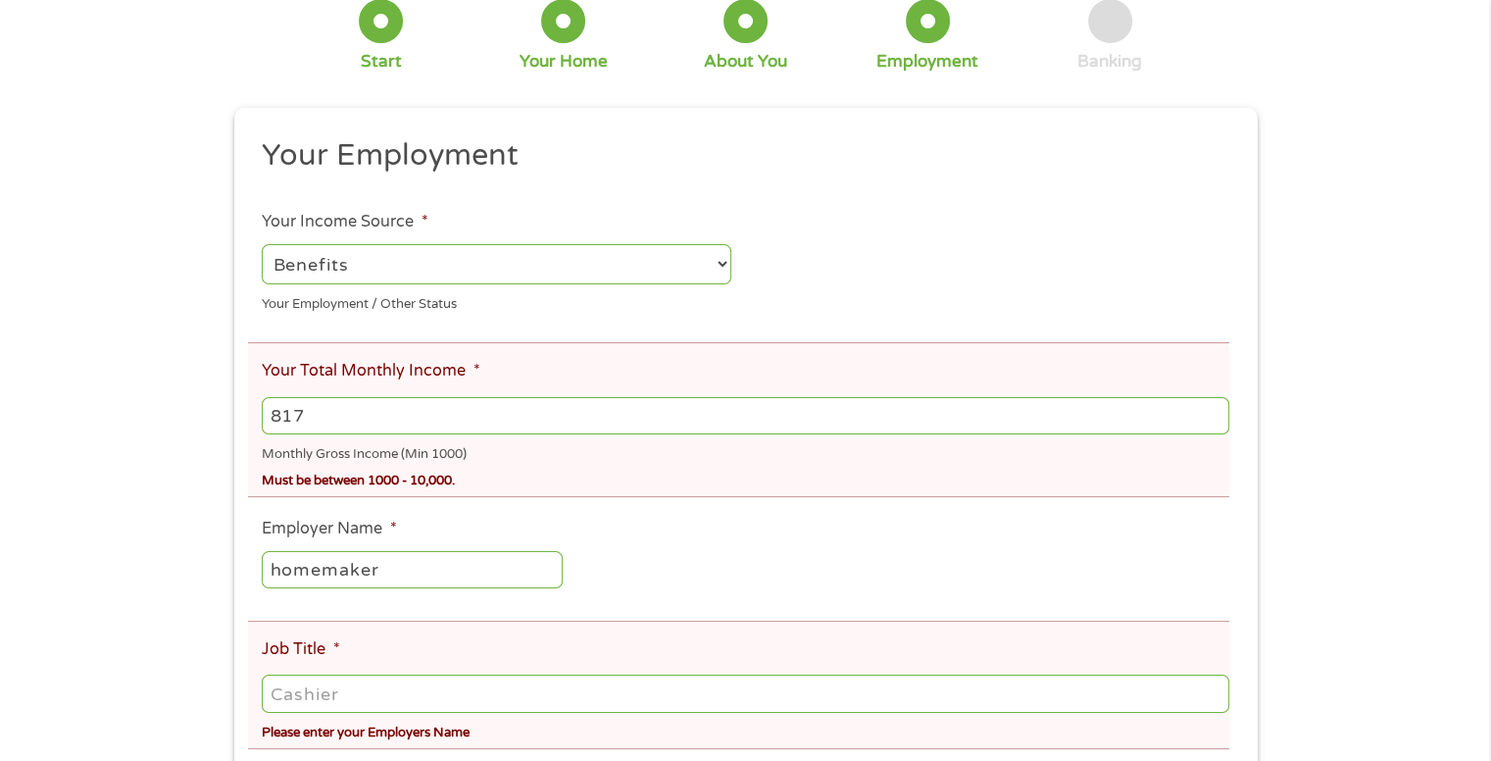
click at [654, 417] on input "817" at bounding box center [745, 415] width 966 height 37
type input "8"
type input "8021"
click at [449, 696] on input "Job Title *" at bounding box center [745, 692] width 966 height 37
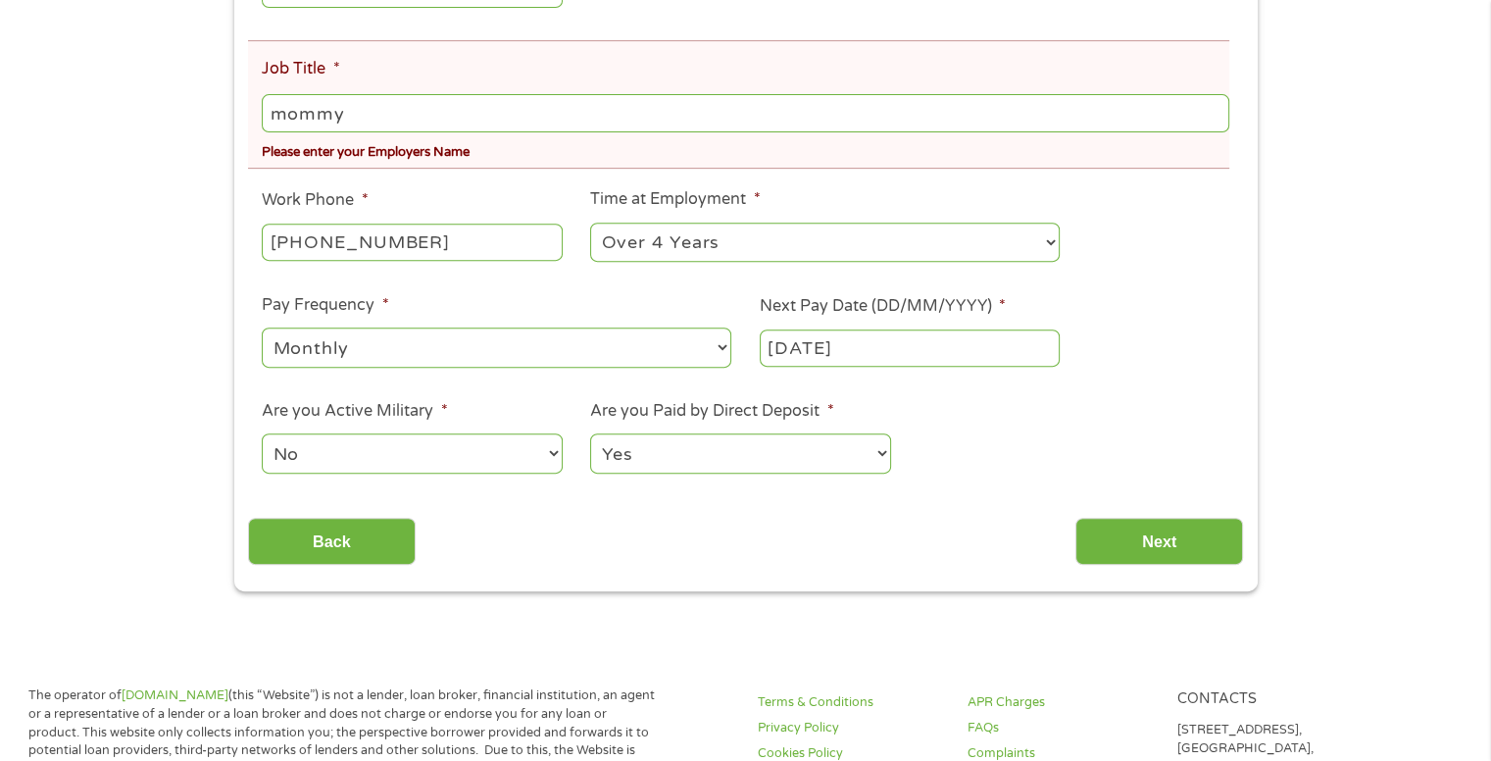
scroll to position [784, 0]
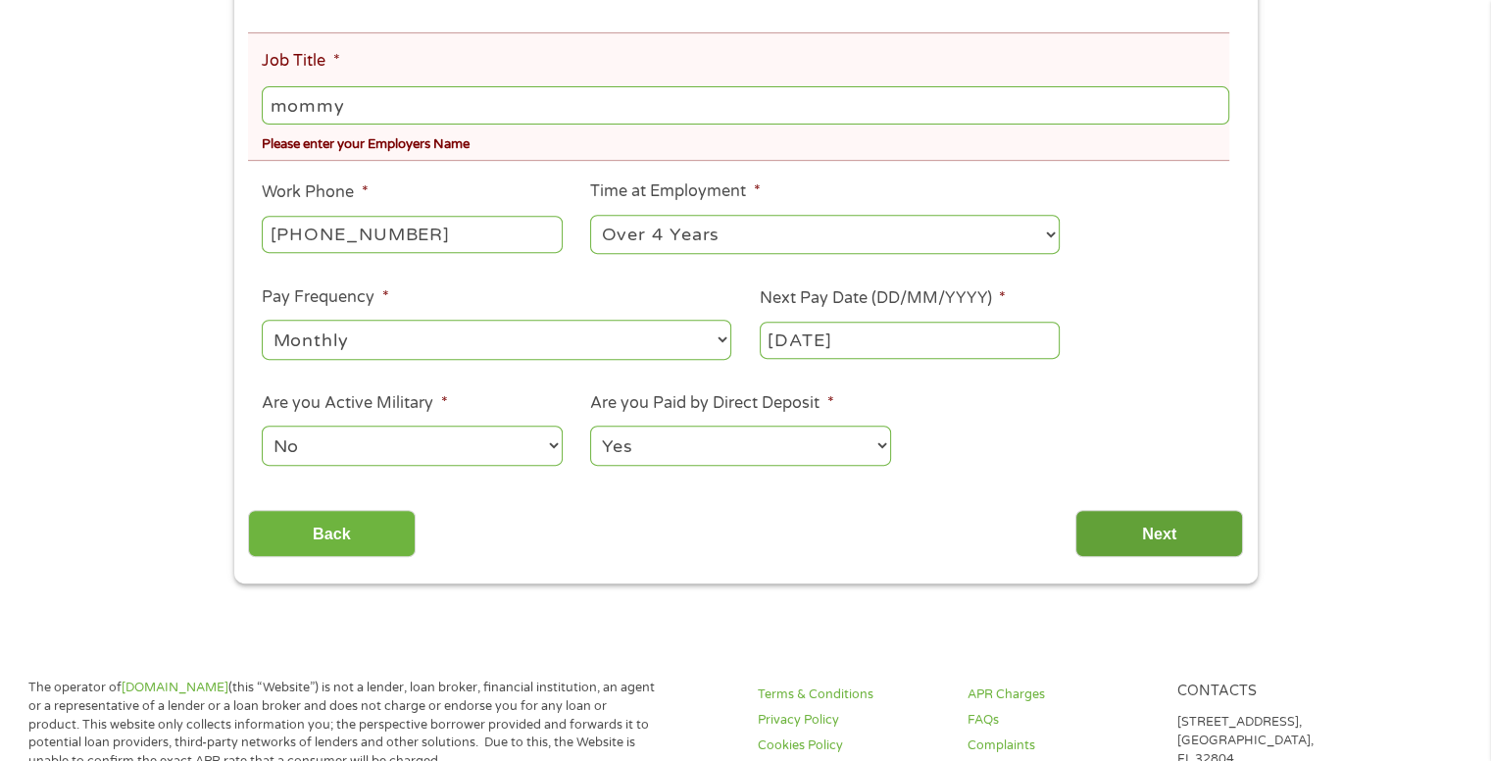
type input "mommy"
click at [1191, 541] on input "Next" at bounding box center [1159, 534] width 168 height 48
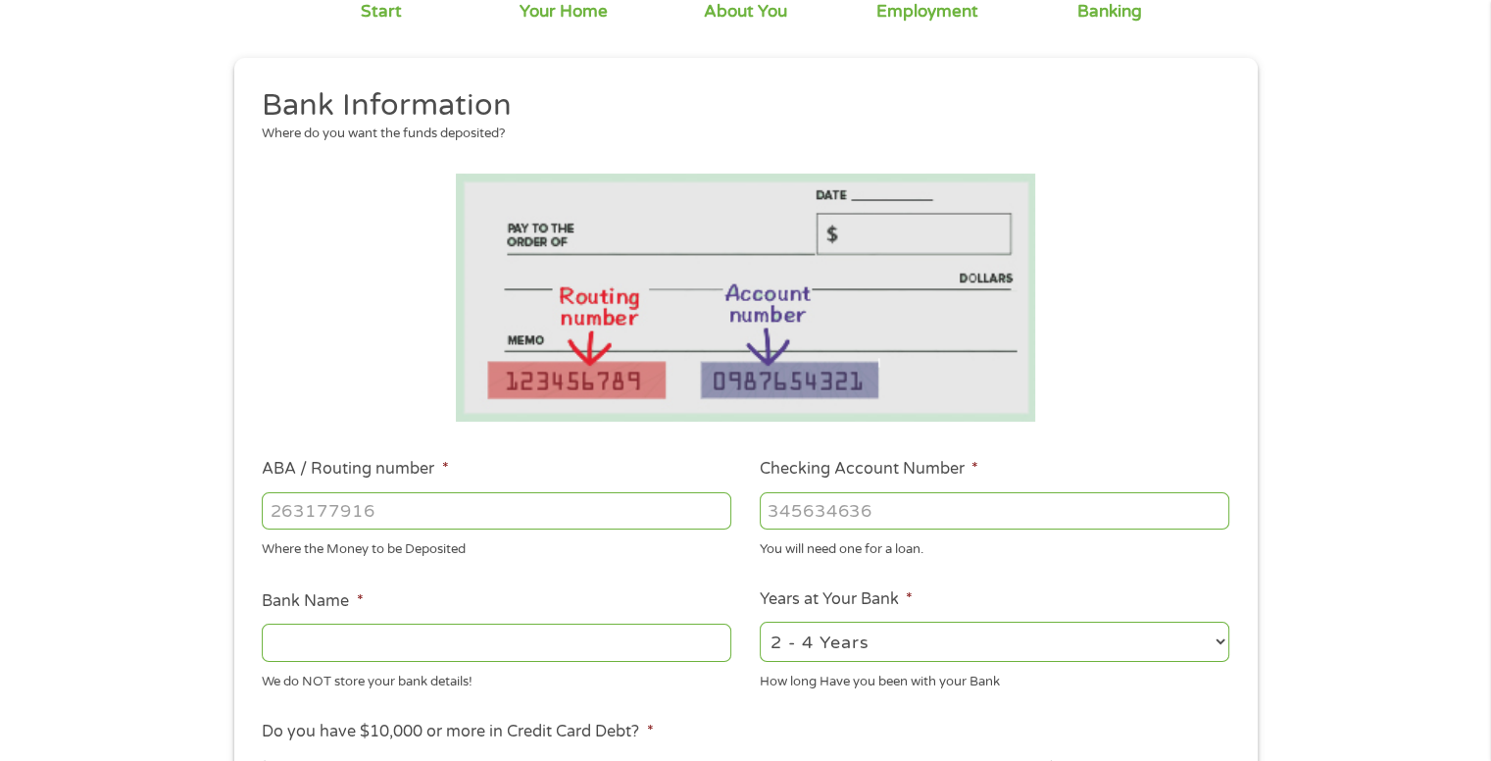
scroll to position [196, 0]
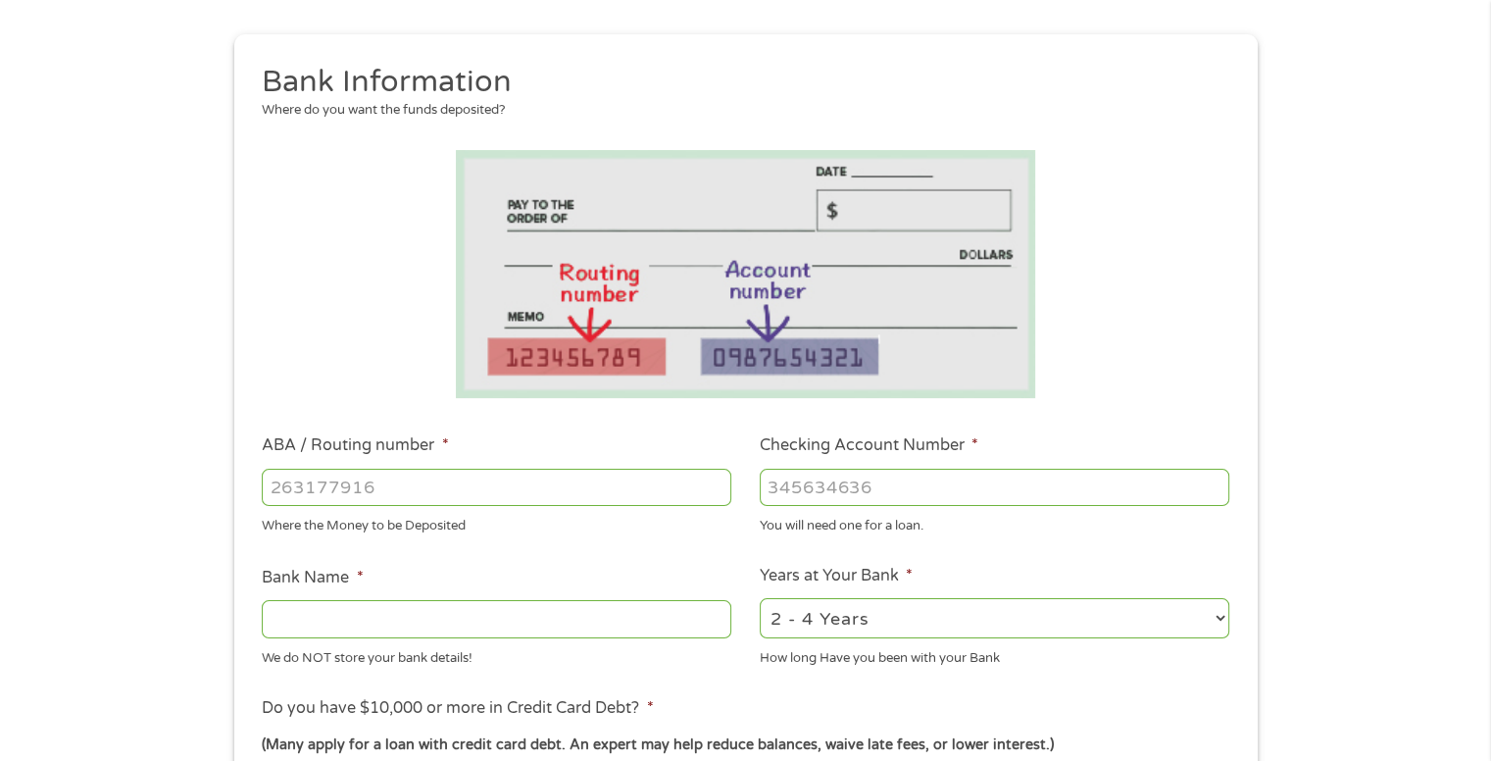
click at [413, 621] on input "Bank Name *" at bounding box center [497, 618] width 470 height 37
type input "people bank of [US_STATE]"
click at [390, 493] on input "ABA / Routing number *" at bounding box center [497, 487] width 470 height 37
type input "062203010"
type input "PEOPLES BANK OF [US_STATE]"
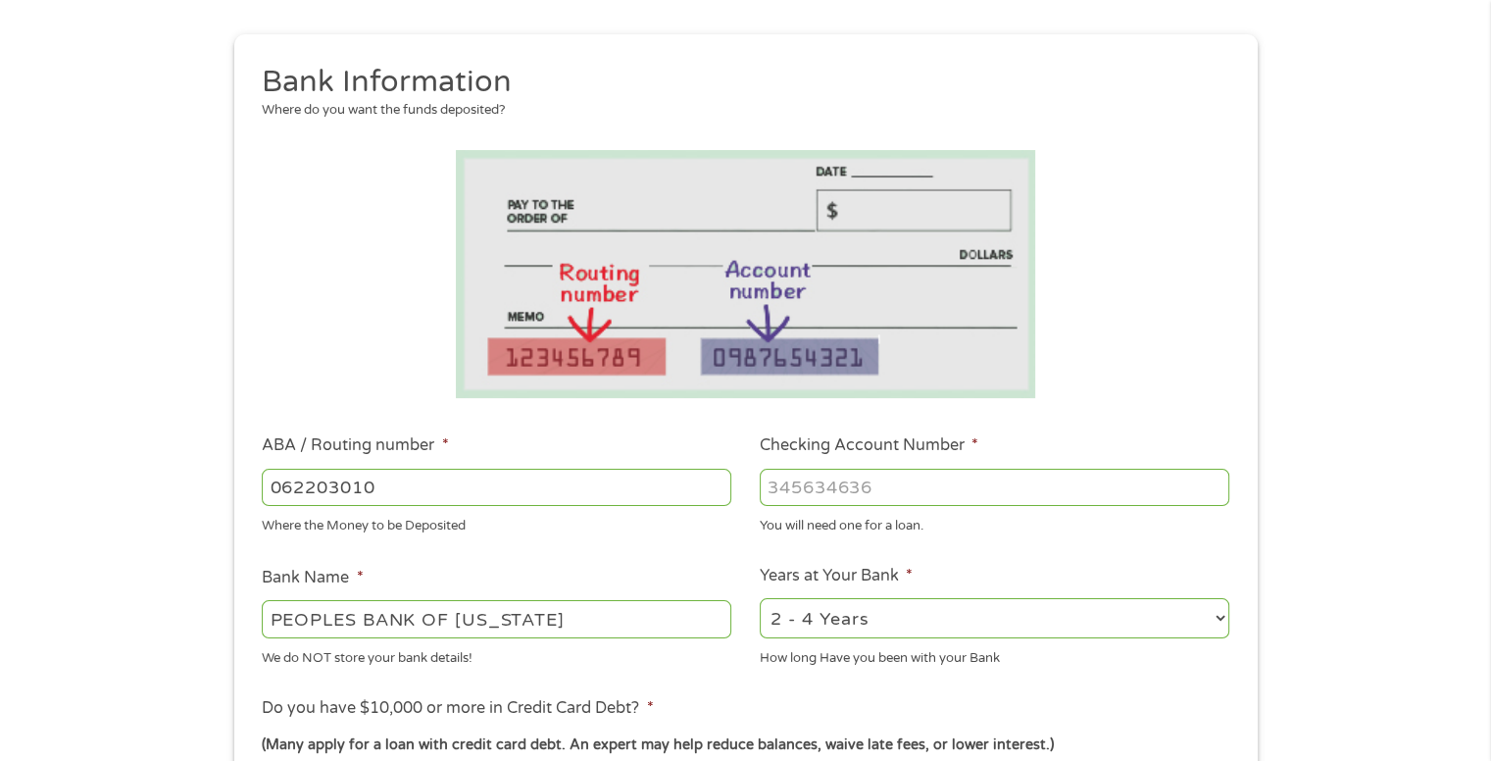
type input "062203010"
click at [1051, 486] on input "Checking Account Number *" at bounding box center [995, 487] width 470 height 37
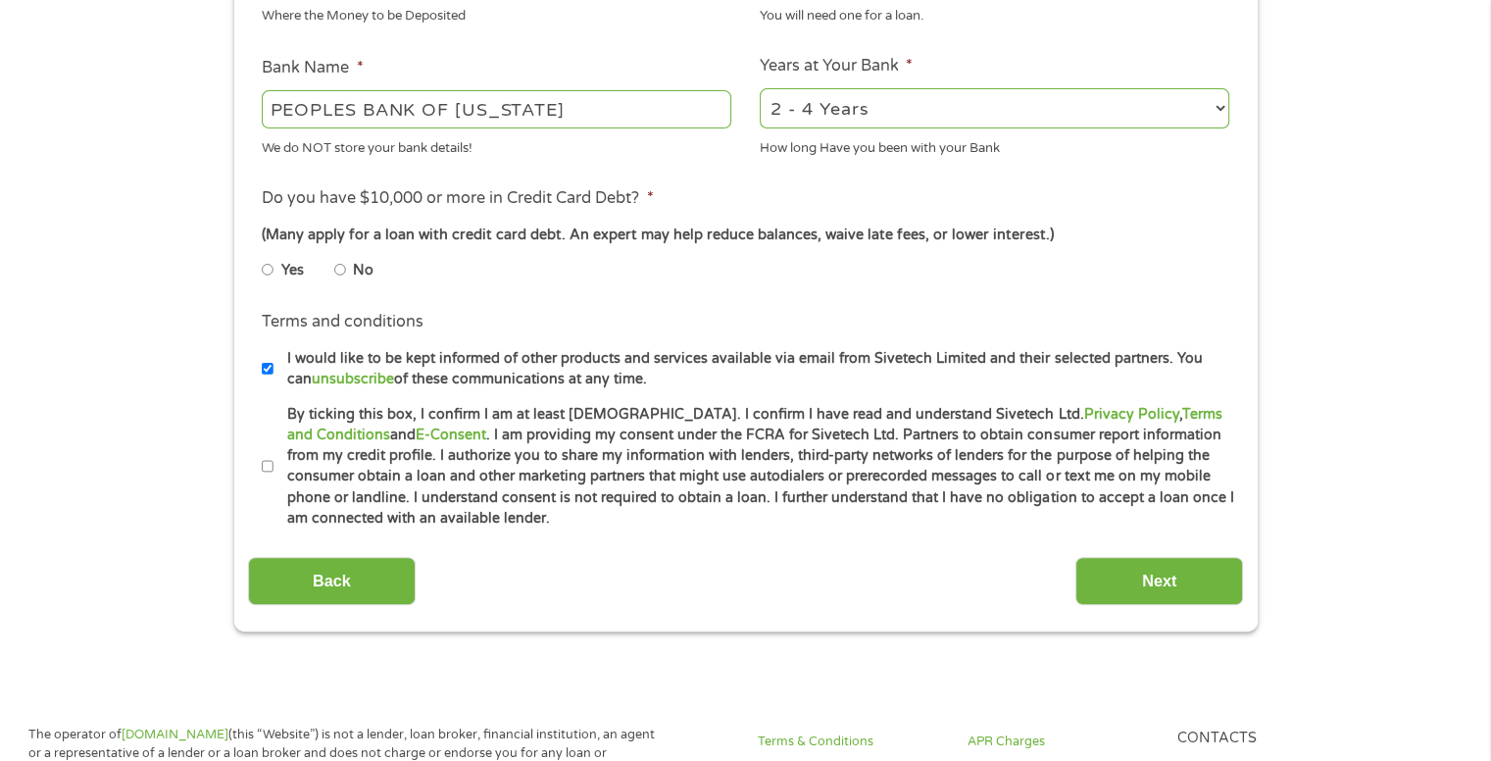
scroll to position [718, 0]
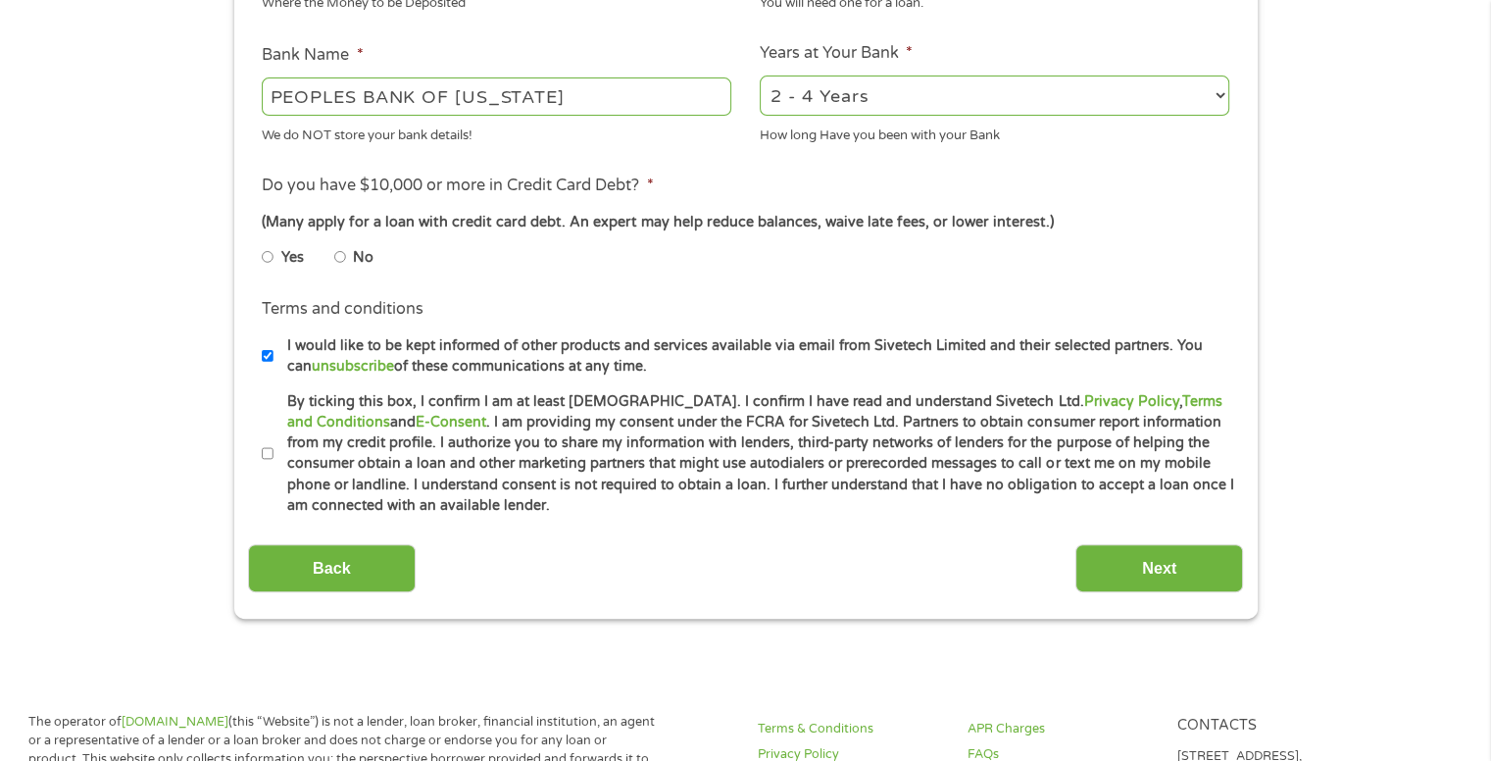
type input "2501056264"
click at [337, 255] on input "No" at bounding box center [340, 256] width 12 height 31
radio input "true"
click at [271, 456] on input "By ticking this box, I confirm I am at least [DEMOGRAPHIC_DATA]. I confirm I ha…" at bounding box center [268, 453] width 12 height 31
checkbox input "true"
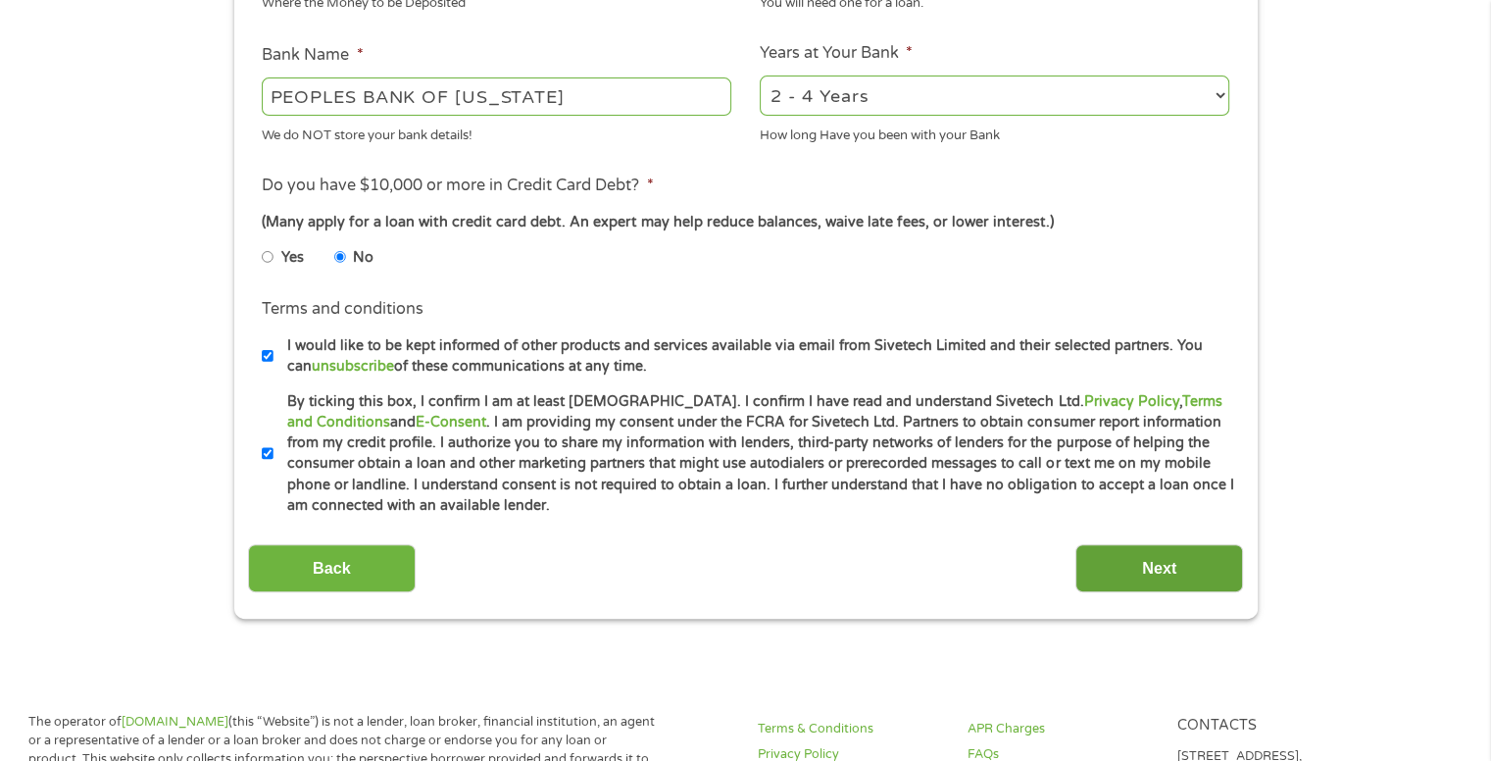
click at [1182, 566] on input "Next" at bounding box center [1159, 568] width 168 height 48
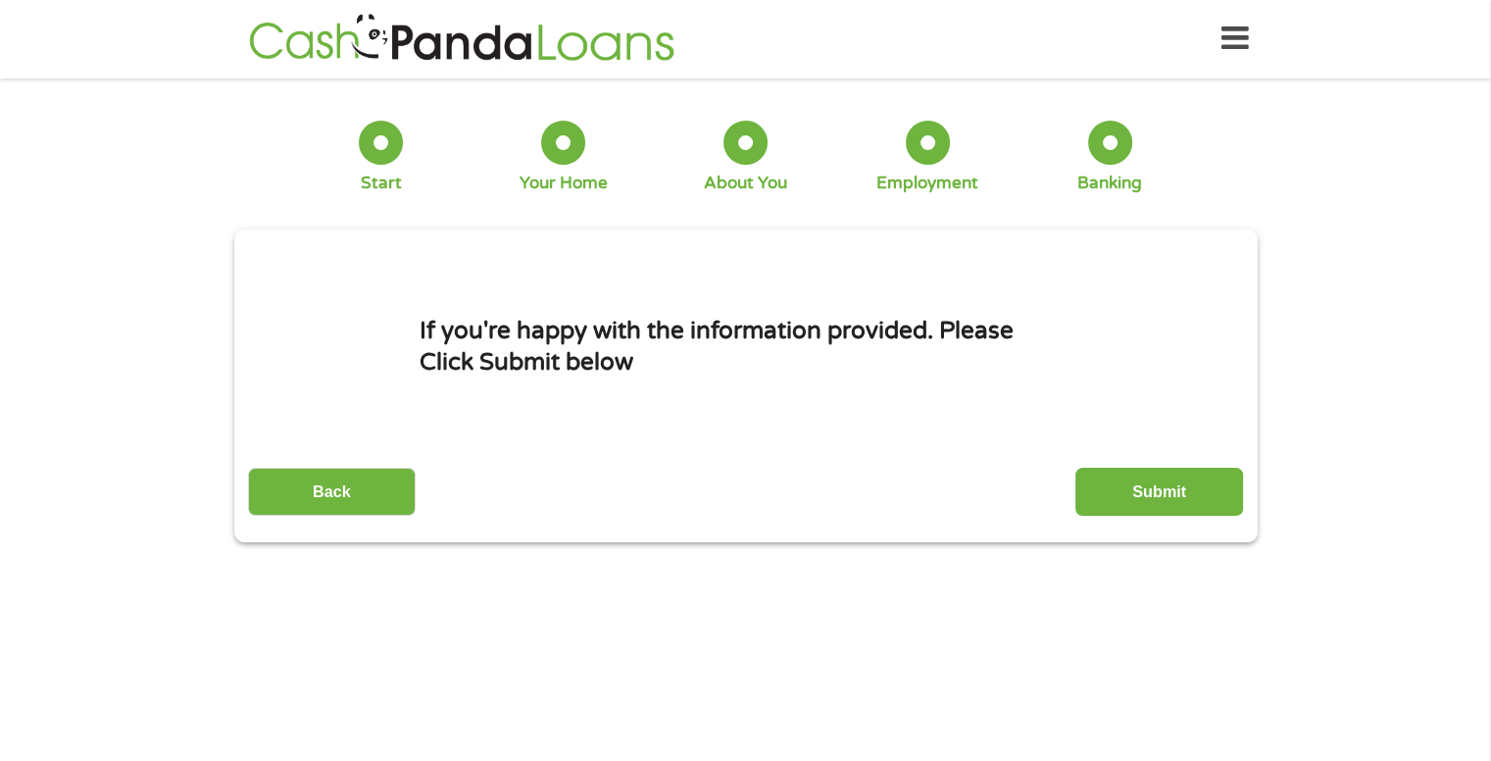
scroll to position [0, 0]
click at [1096, 138] on div at bounding box center [1110, 144] width 44 height 44
click at [1123, 162] on div "Banking" at bounding box center [1109, 159] width 65 height 74
click at [1149, 493] on input "Submit" at bounding box center [1159, 493] width 168 height 48
